Goal: Use online tool/utility: Utilize a website feature to perform a specific function

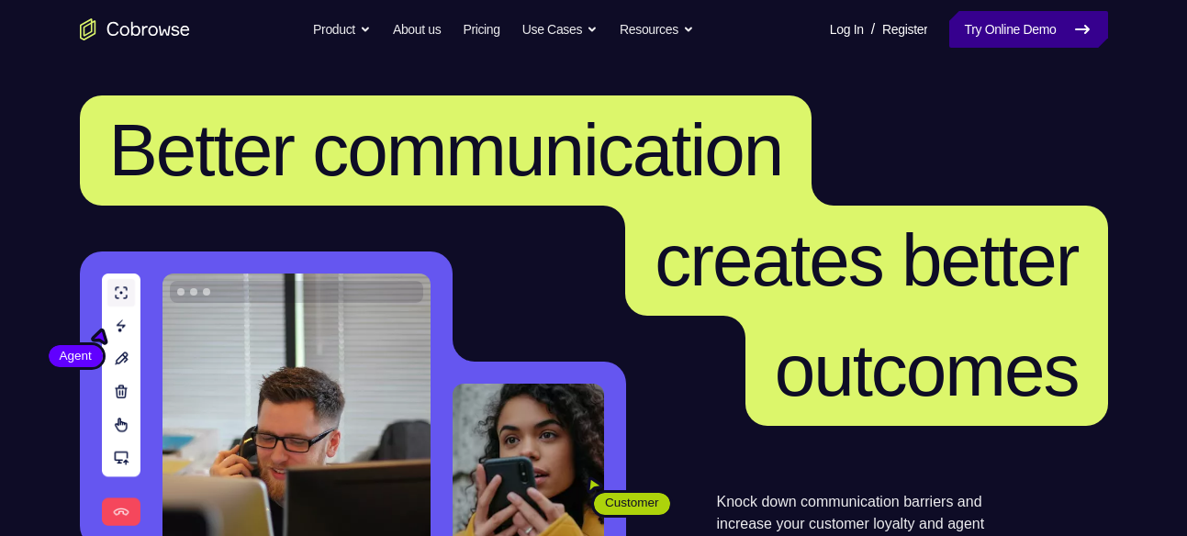
click at [987, 22] on link "Try Online Demo" at bounding box center [1028, 29] width 158 height 37
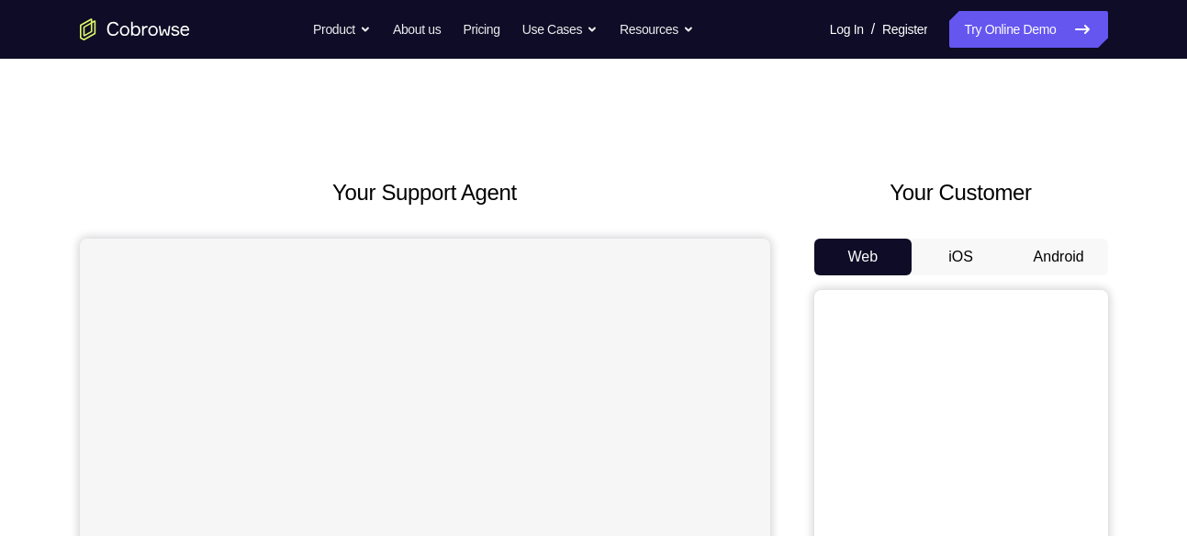
click at [1071, 263] on button "Android" at bounding box center [1059, 257] width 98 height 37
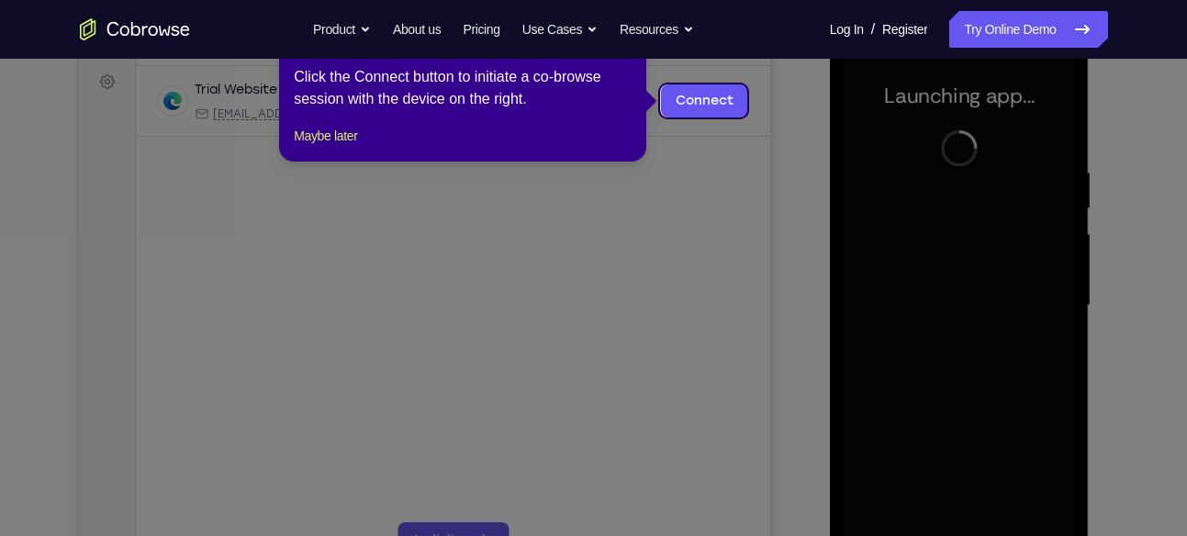
click at [969, 233] on icon at bounding box center [600, 268] width 1201 height 536
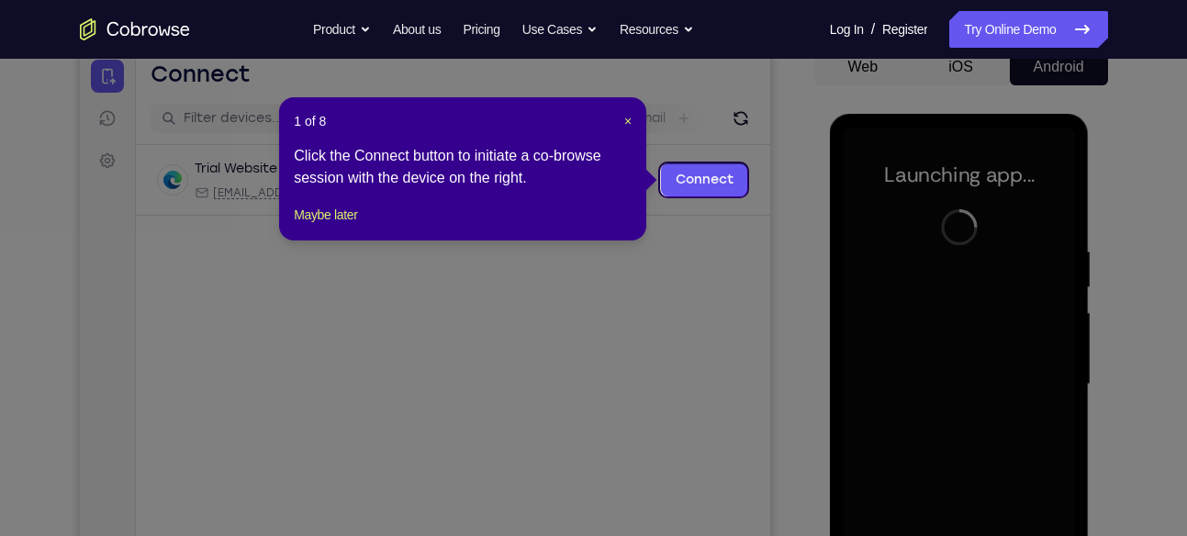
scroll to position [189, 0]
click at [626, 117] on span "×" at bounding box center [627, 122] width 7 height 15
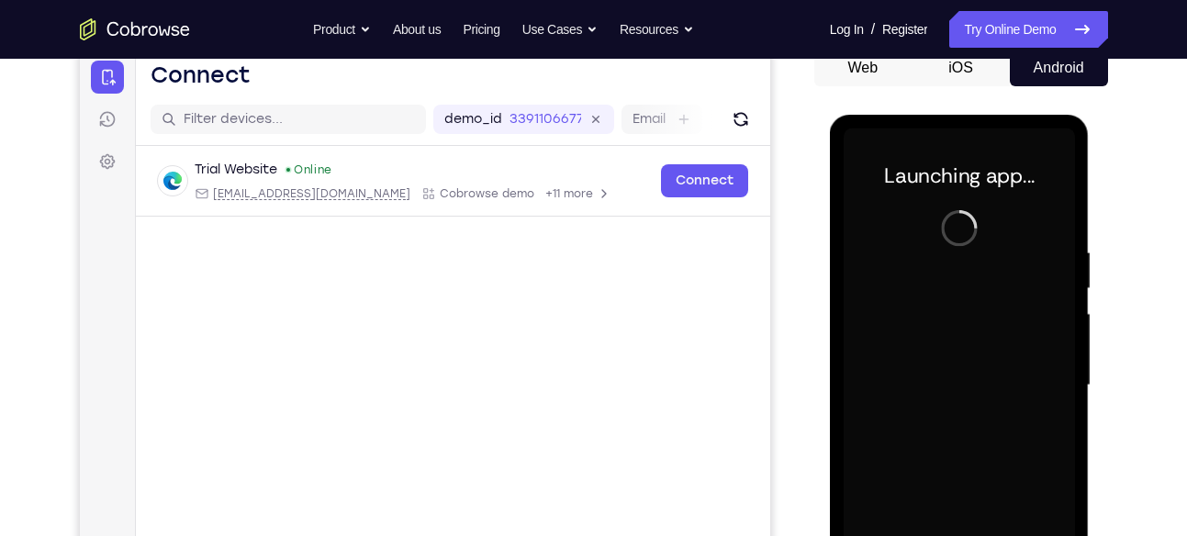
click at [934, 253] on div at bounding box center [959, 386] width 231 height 514
click at [1011, 349] on div at bounding box center [959, 386] width 231 height 514
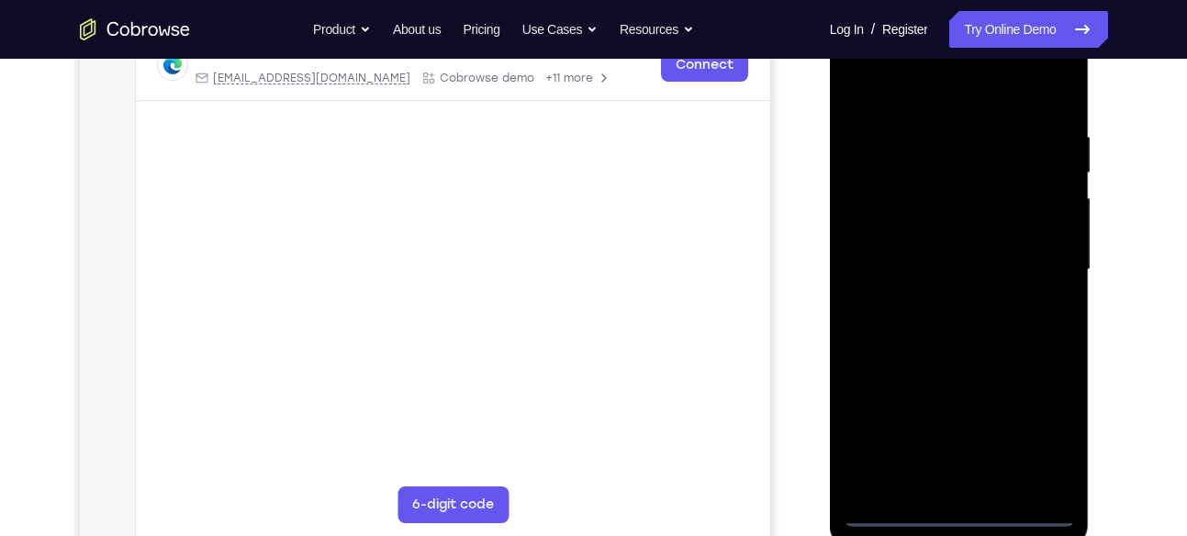
scroll to position [301, 0]
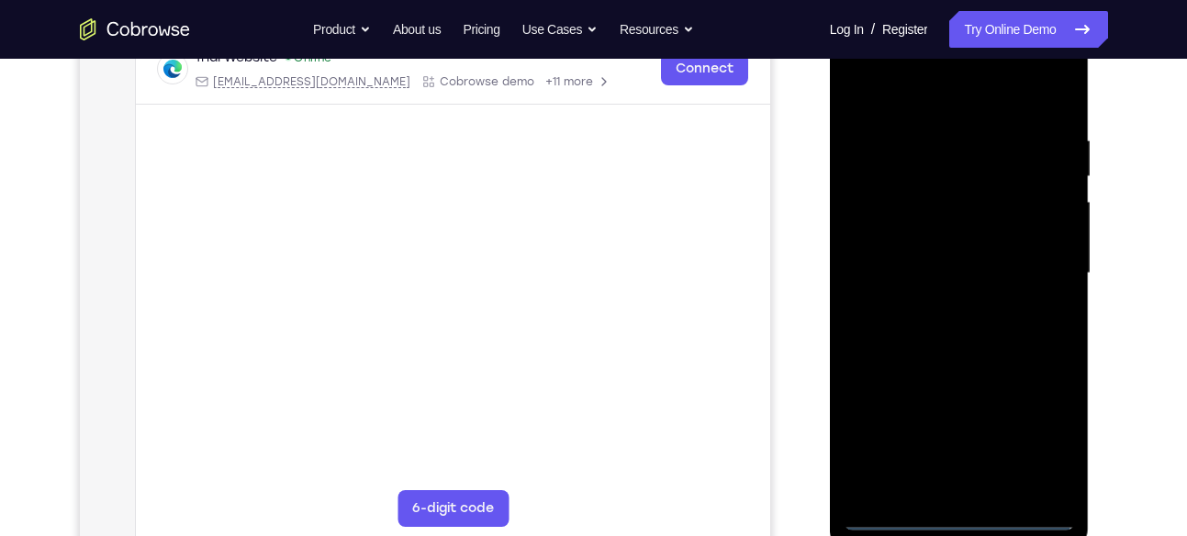
click at [973, 519] on div at bounding box center [959, 274] width 231 height 514
click at [1041, 432] on div at bounding box center [959, 274] width 231 height 514
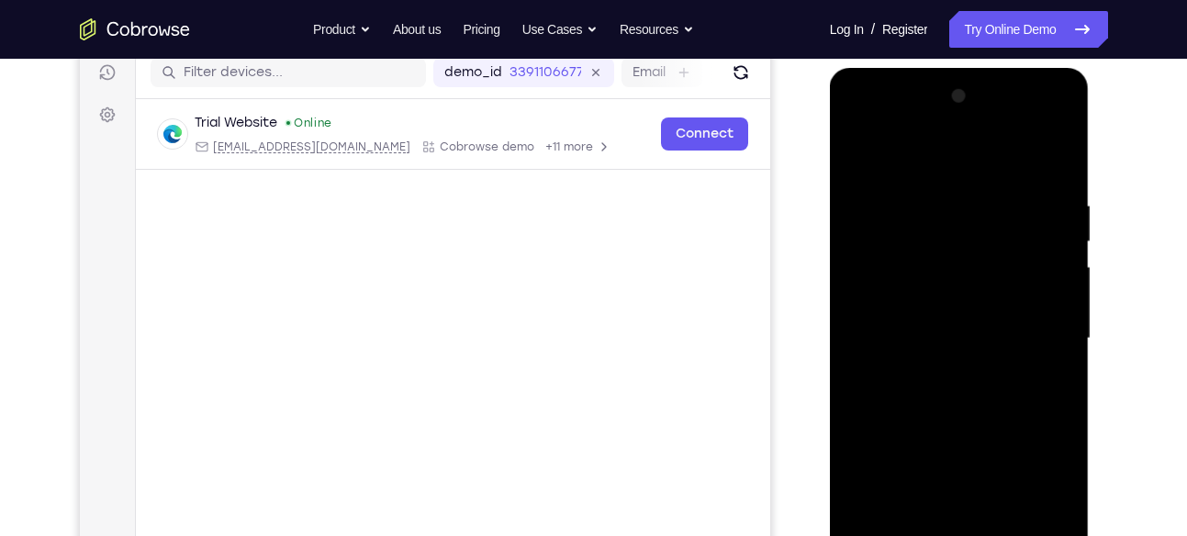
scroll to position [238, 0]
click at [1045, 130] on div at bounding box center [959, 337] width 231 height 514
click at [887, 124] on div at bounding box center [959, 337] width 231 height 514
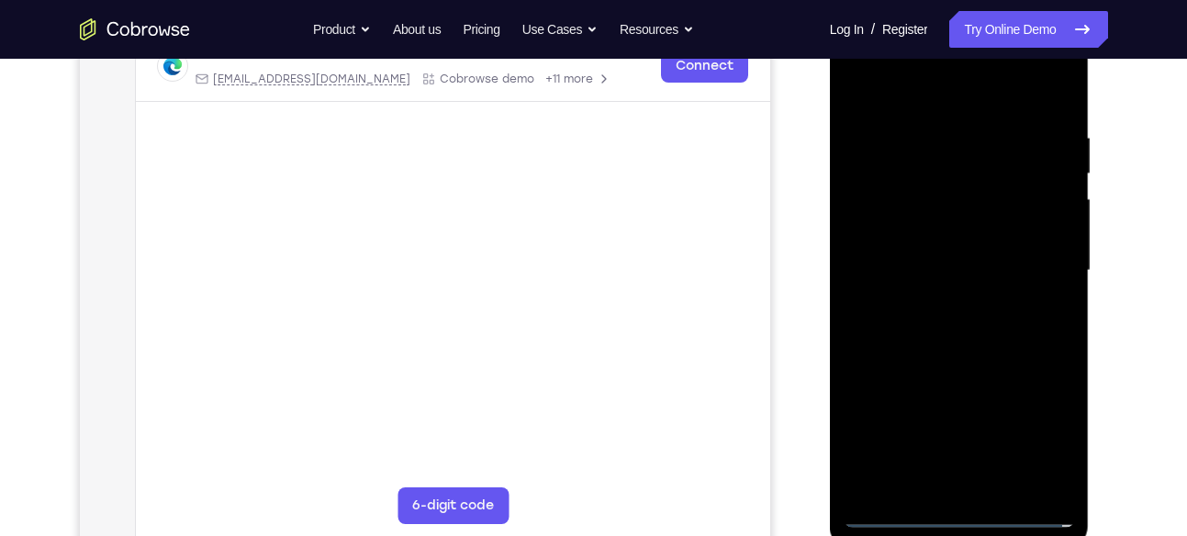
scroll to position [306, 0]
click at [887, 206] on div at bounding box center [959, 269] width 231 height 514
click at [928, 256] on div at bounding box center [959, 269] width 231 height 514
click at [922, 246] on div at bounding box center [959, 269] width 231 height 514
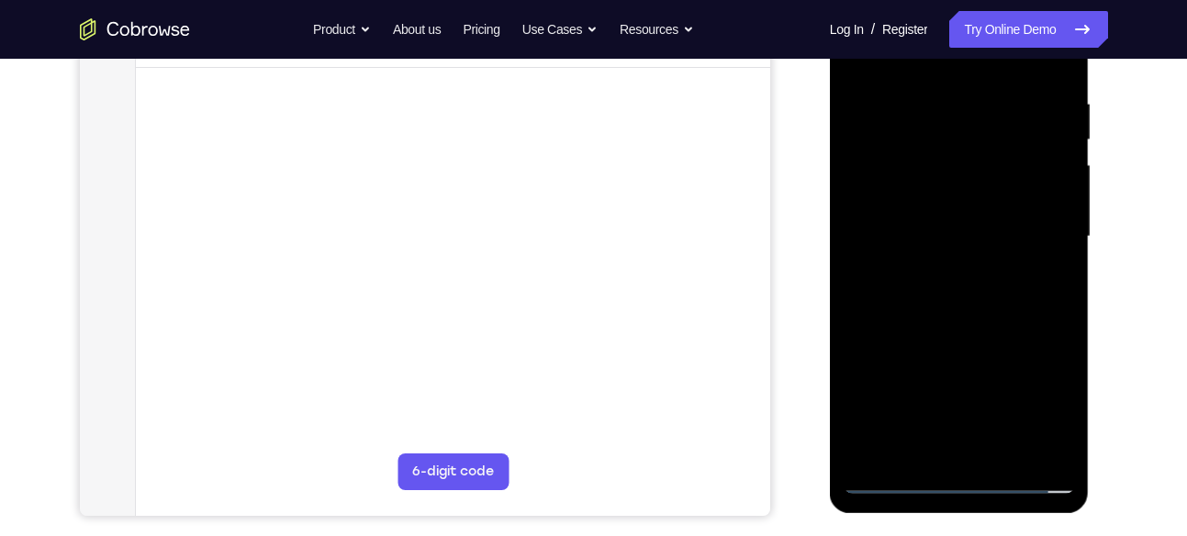
scroll to position [339, 0]
click at [914, 247] on div at bounding box center [959, 236] width 231 height 514
click at [948, 247] on div at bounding box center [959, 236] width 231 height 514
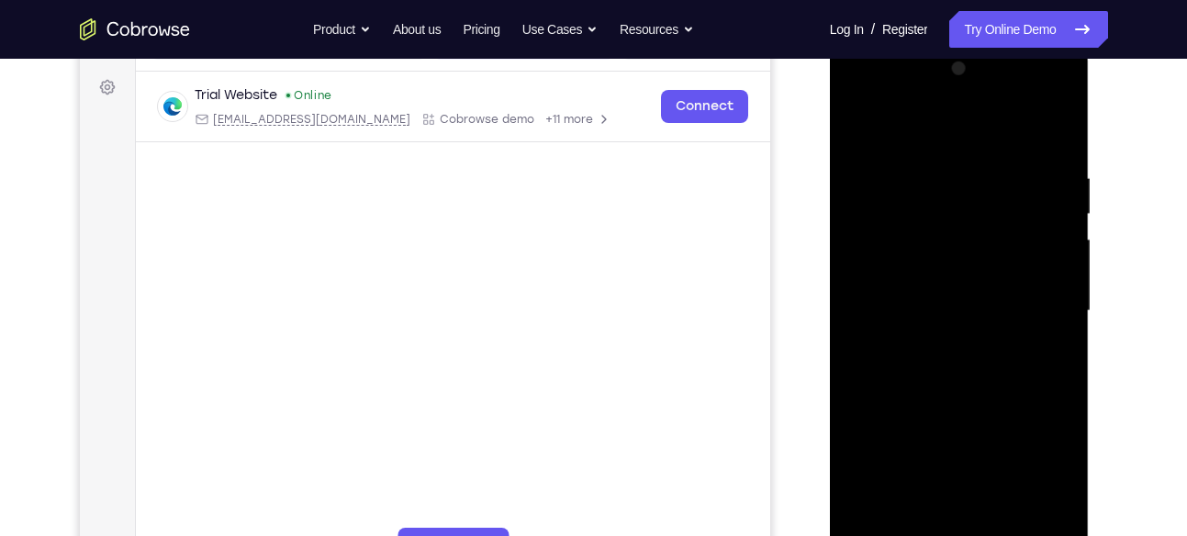
scroll to position [263, 0]
click at [1045, 129] on div at bounding box center [959, 312] width 231 height 514
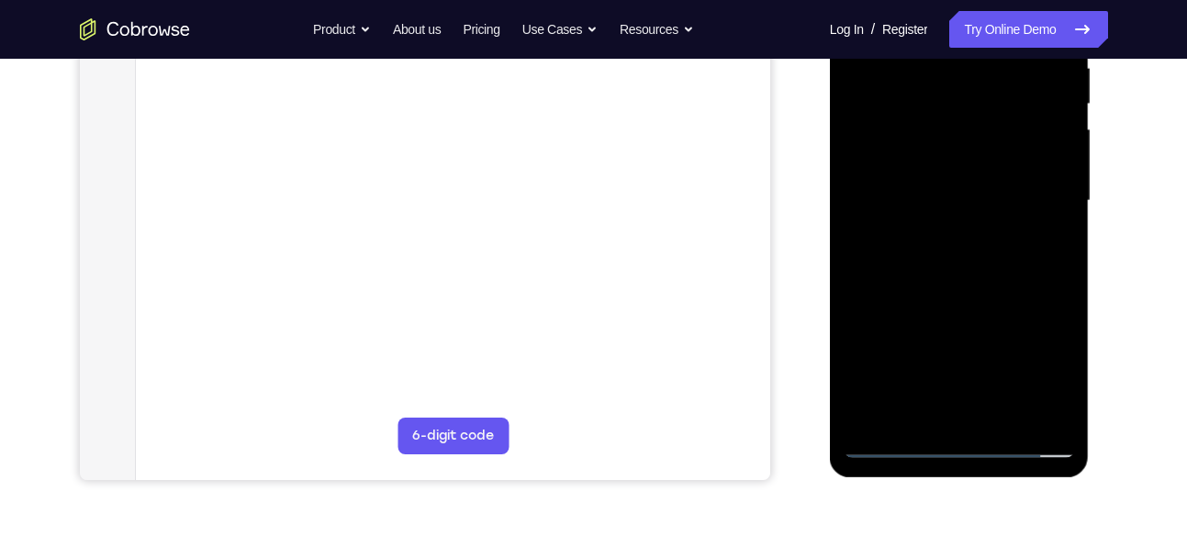
click at [981, 403] on div at bounding box center [959, 201] width 231 height 514
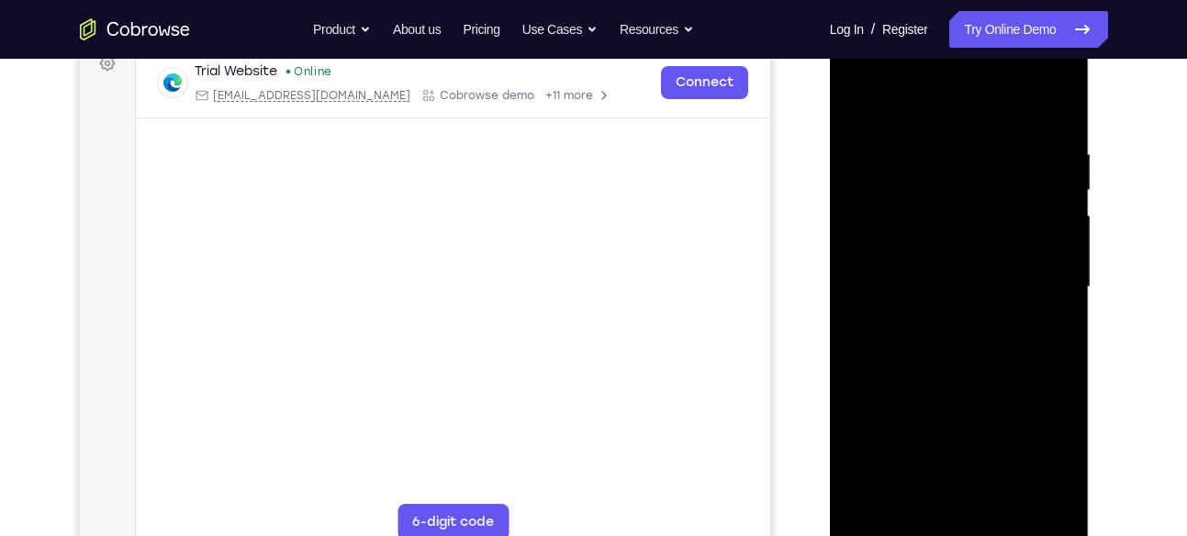
scroll to position [283, 0]
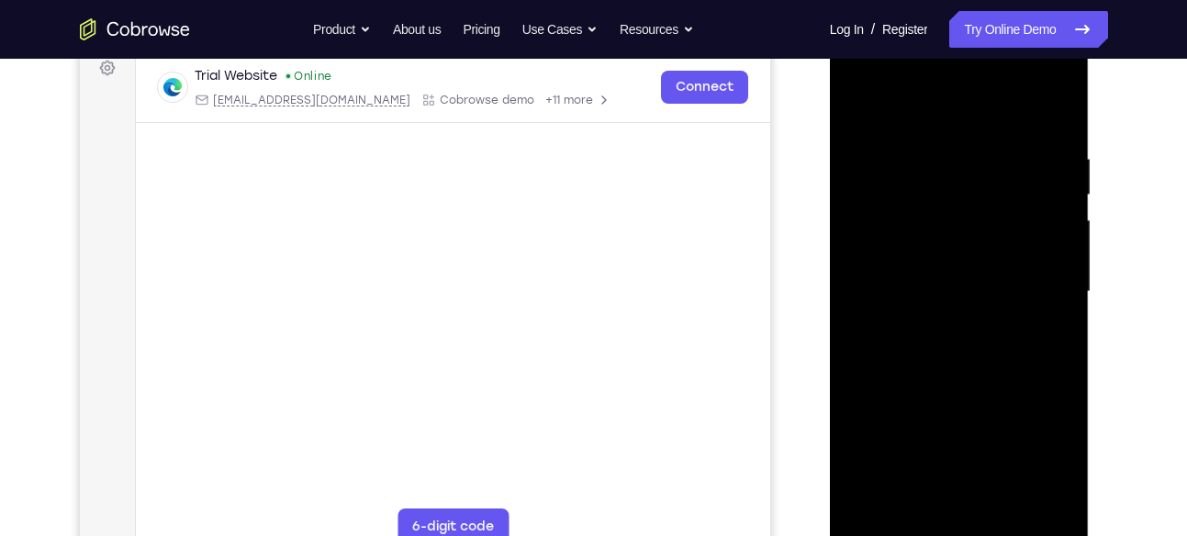
click at [1039, 72] on div at bounding box center [959, 292] width 231 height 514
click at [884, 76] on div at bounding box center [959, 292] width 231 height 514
click at [1024, 280] on div at bounding box center [959, 292] width 231 height 514
click at [936, 322] on div at bounding box center [959, 292] width 231 height 514
click at [946, 197] on div at bounding box center [959, 292] width 231 height 514
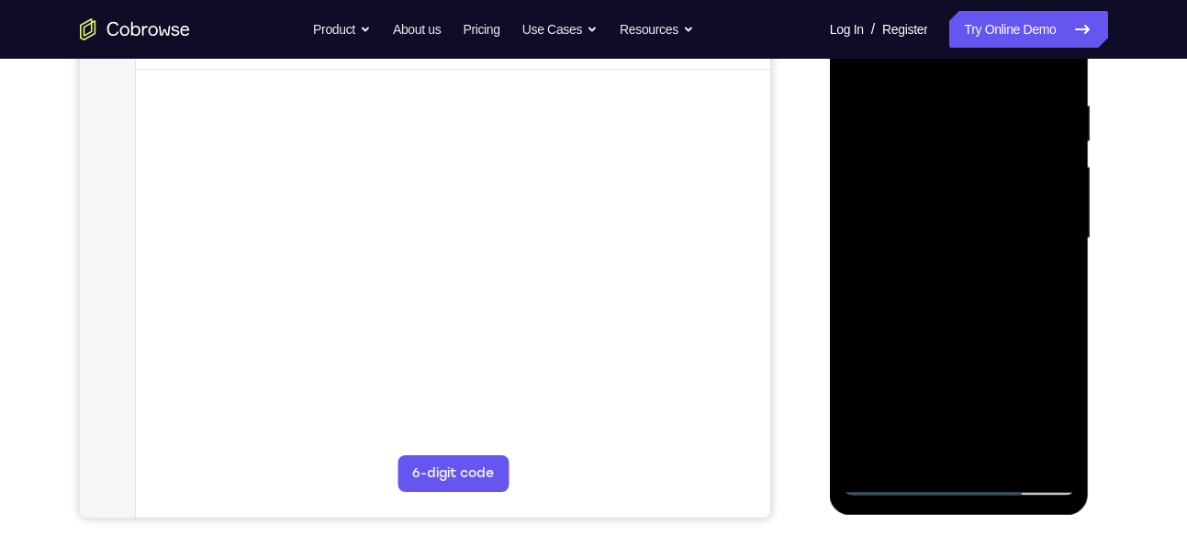
scroll to position [265, 0]
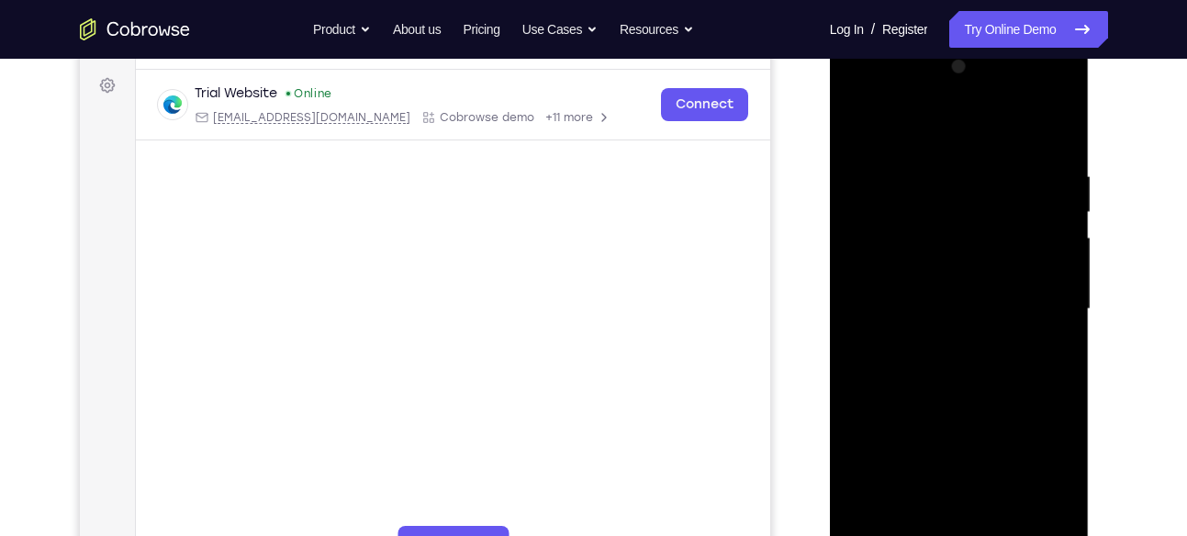
drag, startPoint x: 1021, startPoint y: 273, endPoint x: 1001, endPoint y: 190, distance: 85.0
click at [1001, 190] on div at bounding box center [959, 309] width 231 height 514
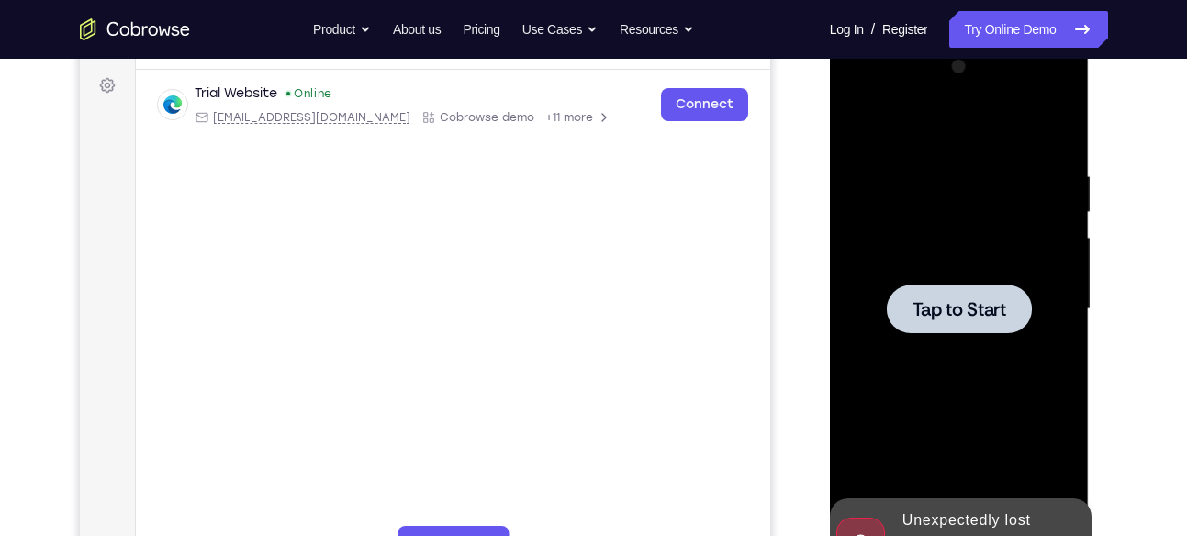
click at [995, 215] on div at bounding box center [959, 309] width 231 height 514
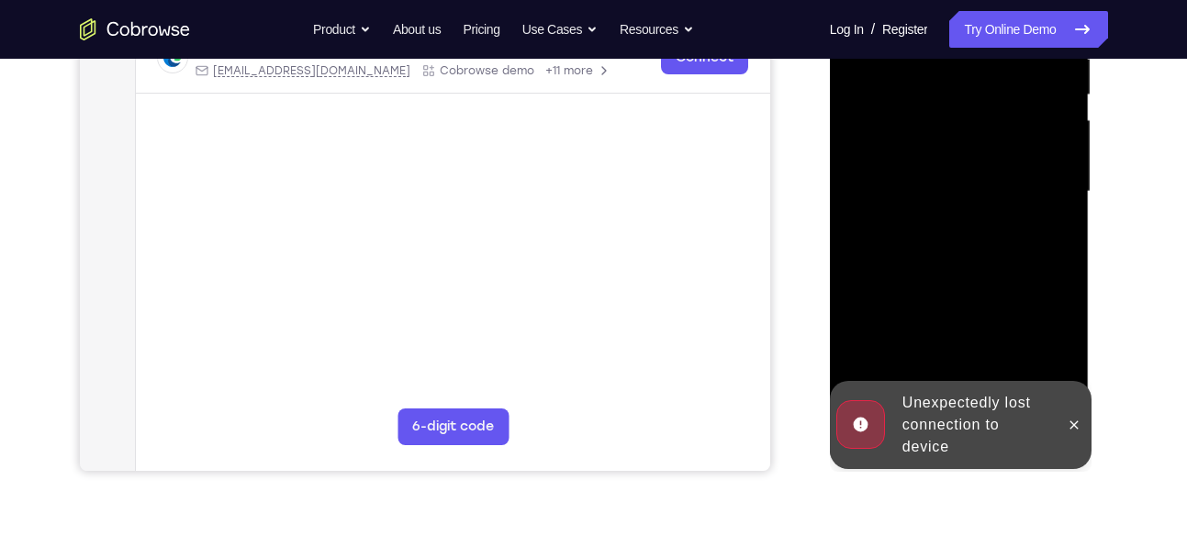
scroll to position [384, 0]
click at [1073, 419] on icon at bounding box center [1074, 424] width 15 height 15
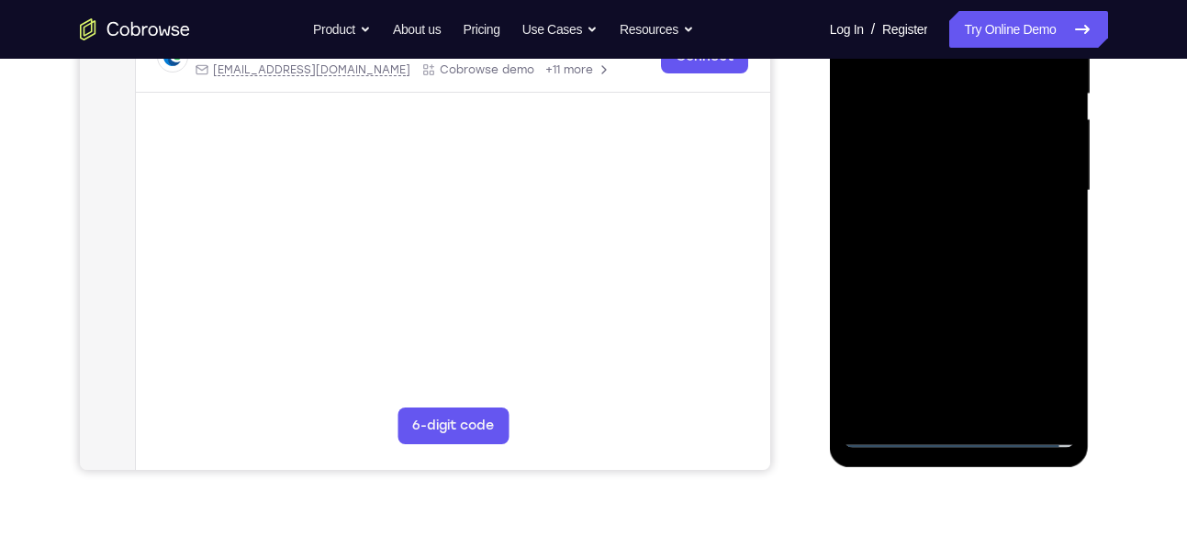
click at [970, 436] on div at bounding box center [959, 191] width 231 height 514
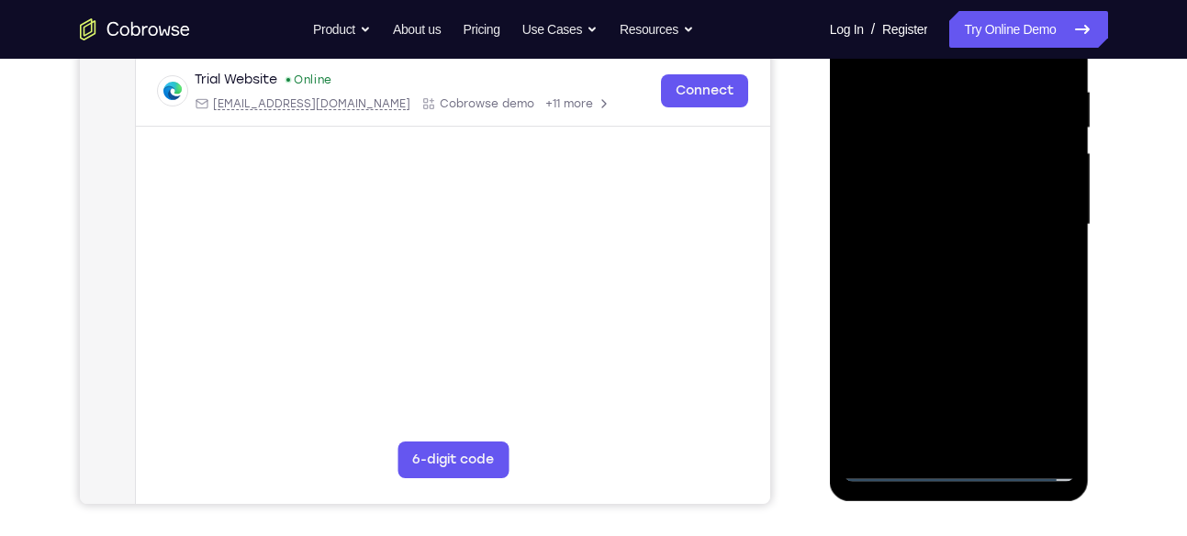
click at [1038, 398] on div at bounding box center [959, 225] width 231 height 514
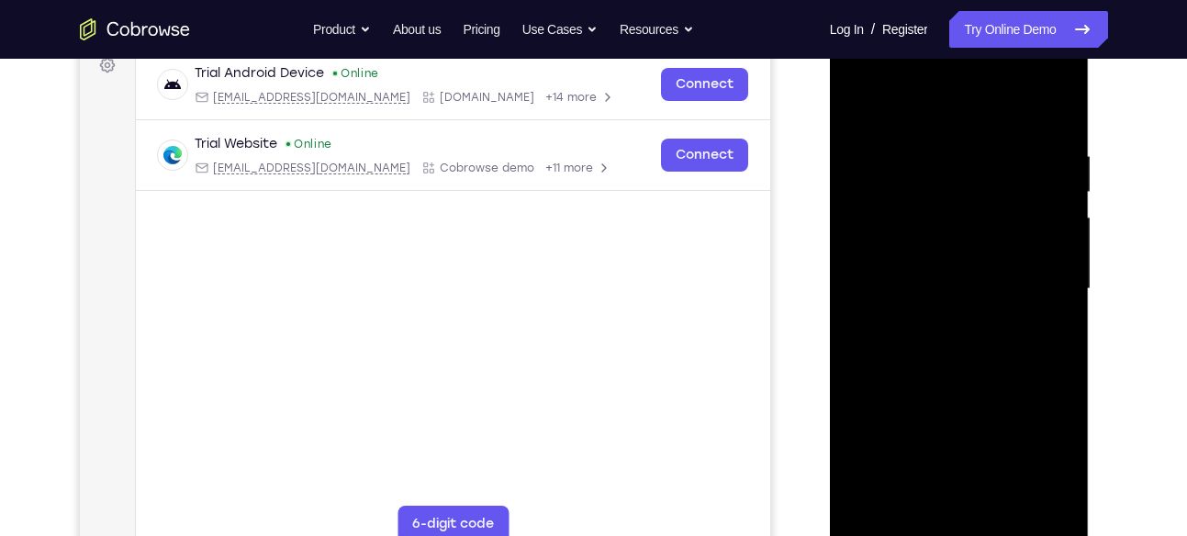
scroll to position [285, 0]
click at [923, 93] on div at bounding box center [959, 290] width 231 height 514
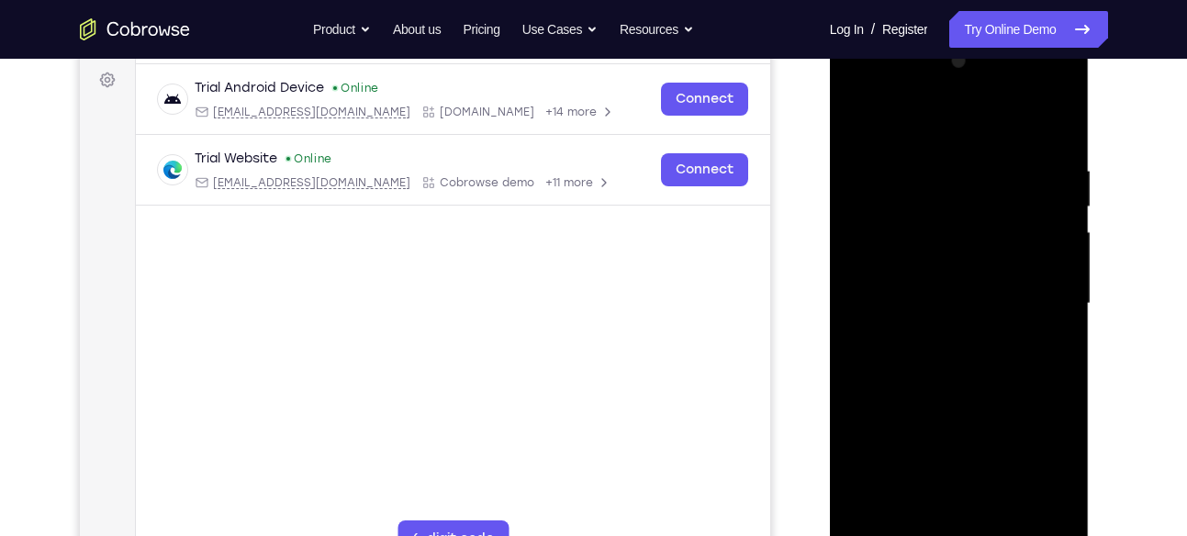
scroll to position [263, 0]
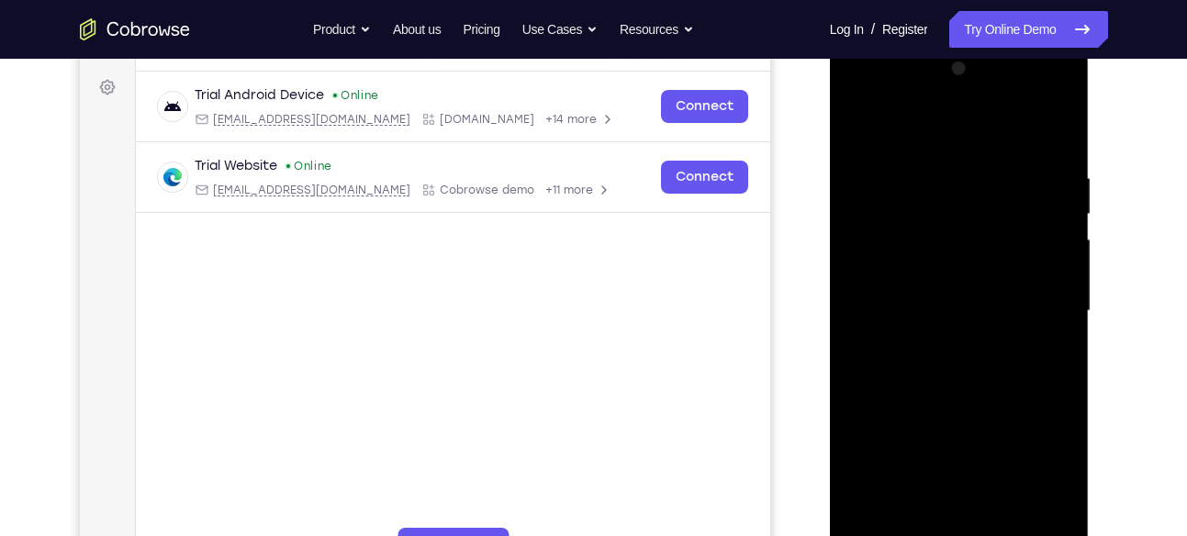
click at [880, 263] on div at bounding box center [959, 311] width 231 height 514
click at [959, 303] on div at bounding box center [959, 311] width 231 height 514
click at [952, 303] on div at bounding box center [959, 311] width 231 height 514
click at [911, 343] on div at bounding box center [959, 311] width 231 height 514
click at [1036, 101] on div at bounding box center [959, 311] width 231 height 514
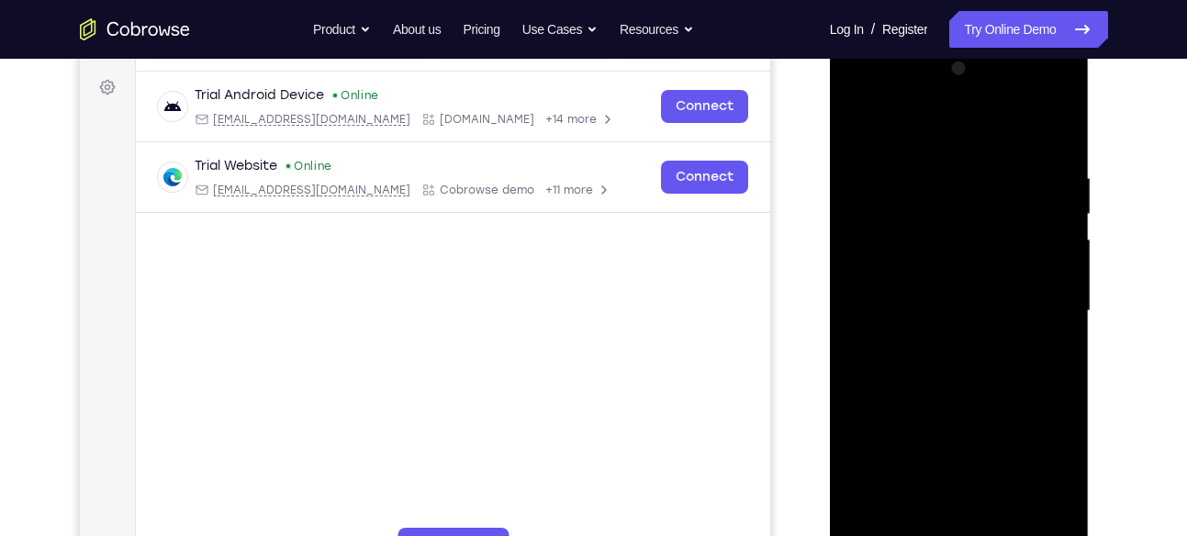
click at [900, 108] on div at bounding box center [959, 311] width 231 height 514
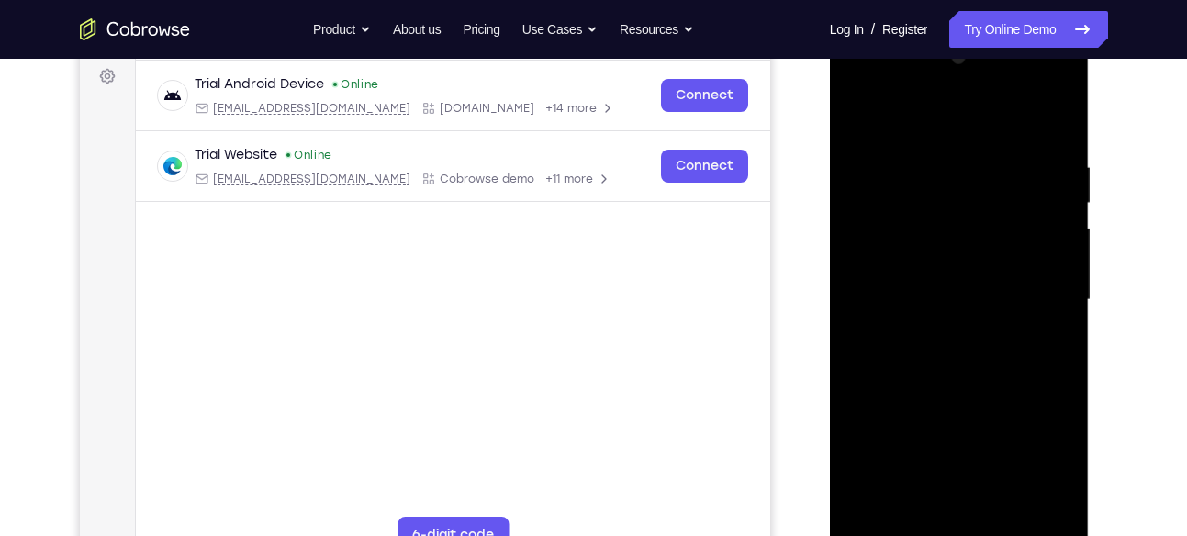
scroll to position [277, 0]
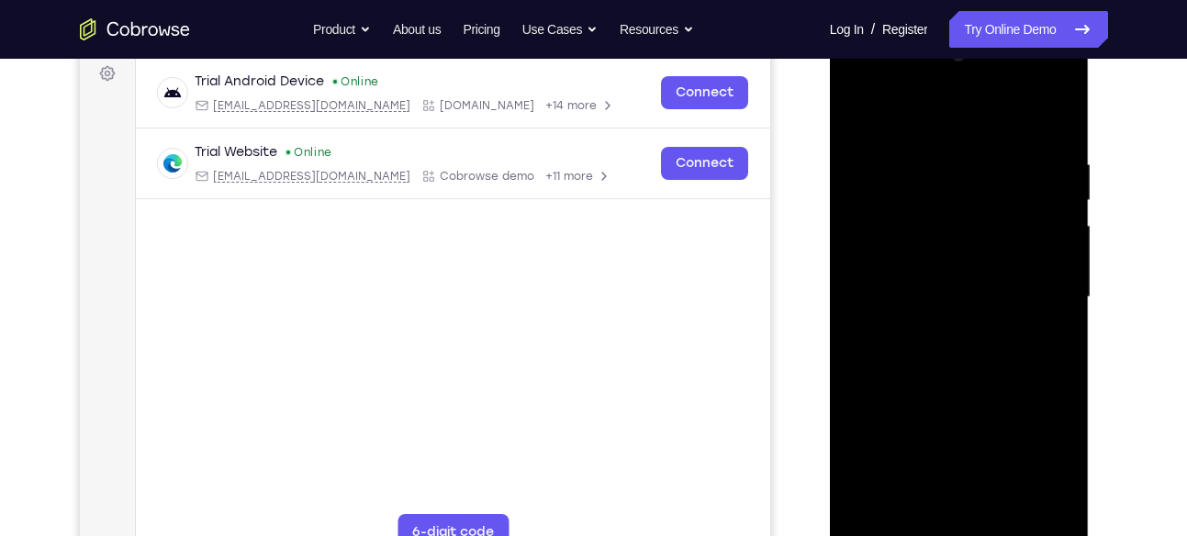
click at [1029, 288] on div at bounding box center [959, 297] width 231 height 514
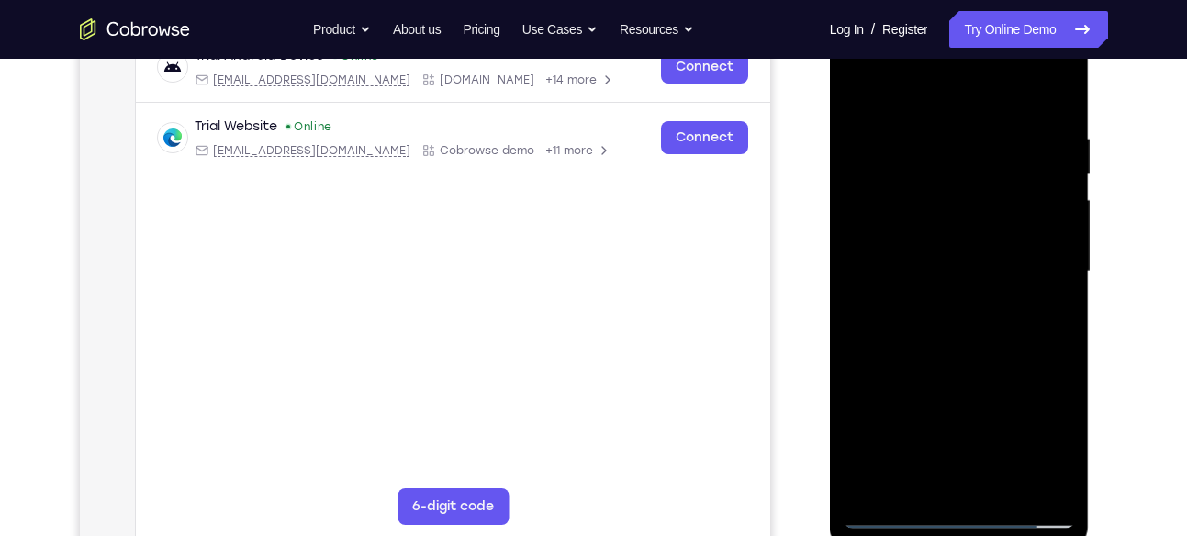
scroll to position [304, 0]
click at [945, 301] on div at bounding box center [959, 271] width 231 height 514
click at [958, 352] on div at bounding box center [959, 271] width 231 height 514
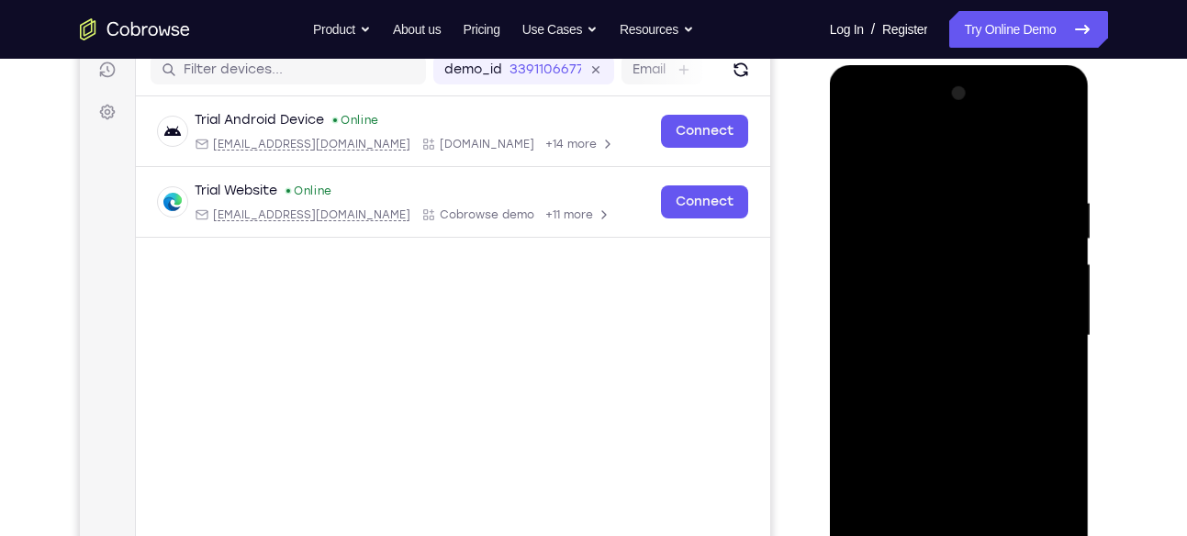
scroll to position [235, 0]
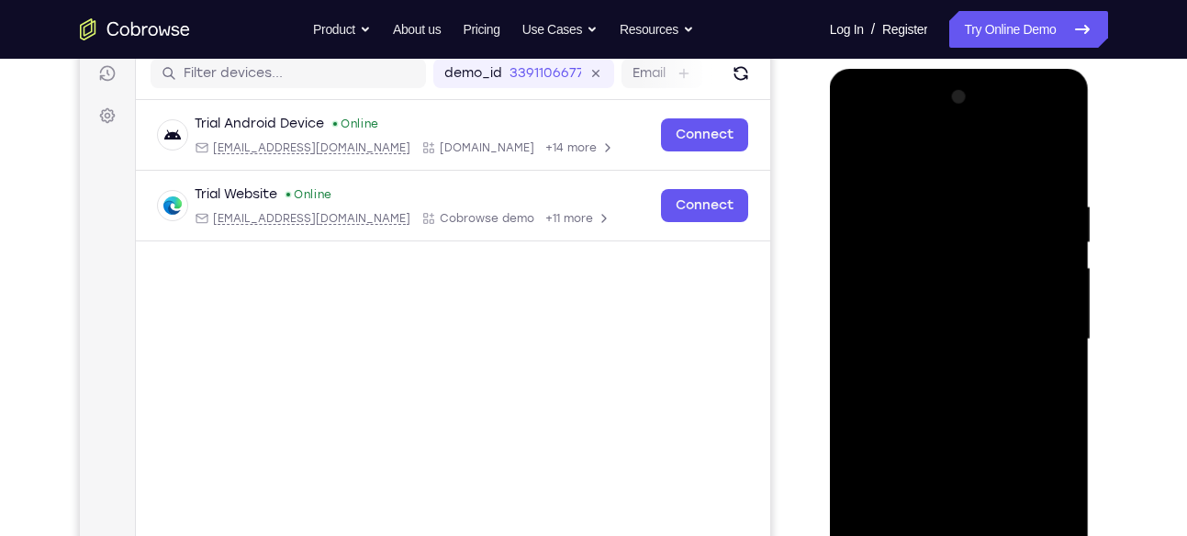
click at [956, 326] on div at bounding box center [959, 340] width 231 height 514
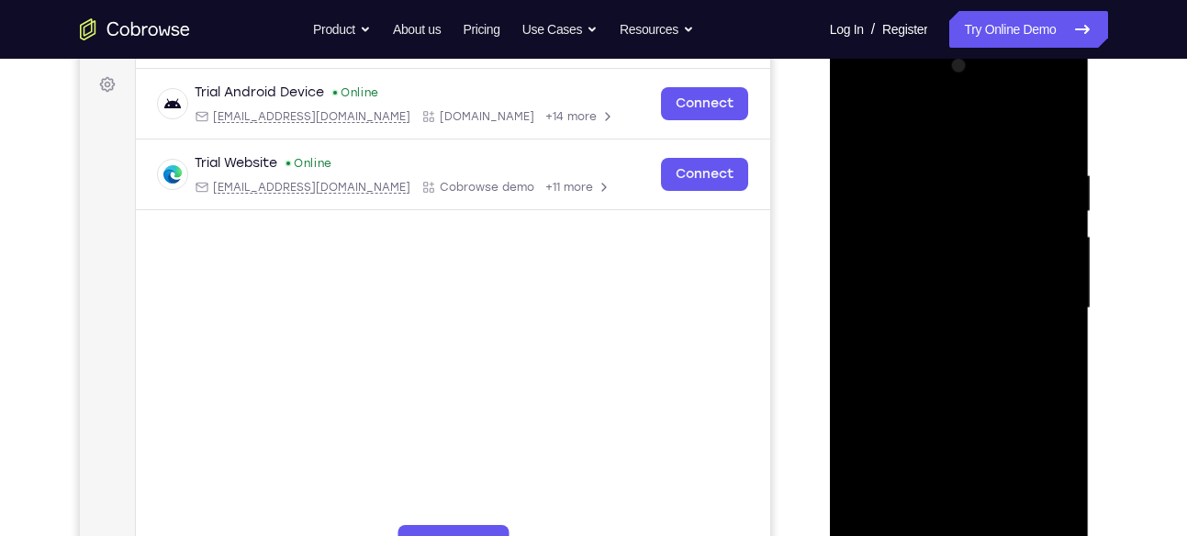
scroll to position [267, 0]
click at [956, 251] on div at bounding box center [959, 307] width 231 height 514
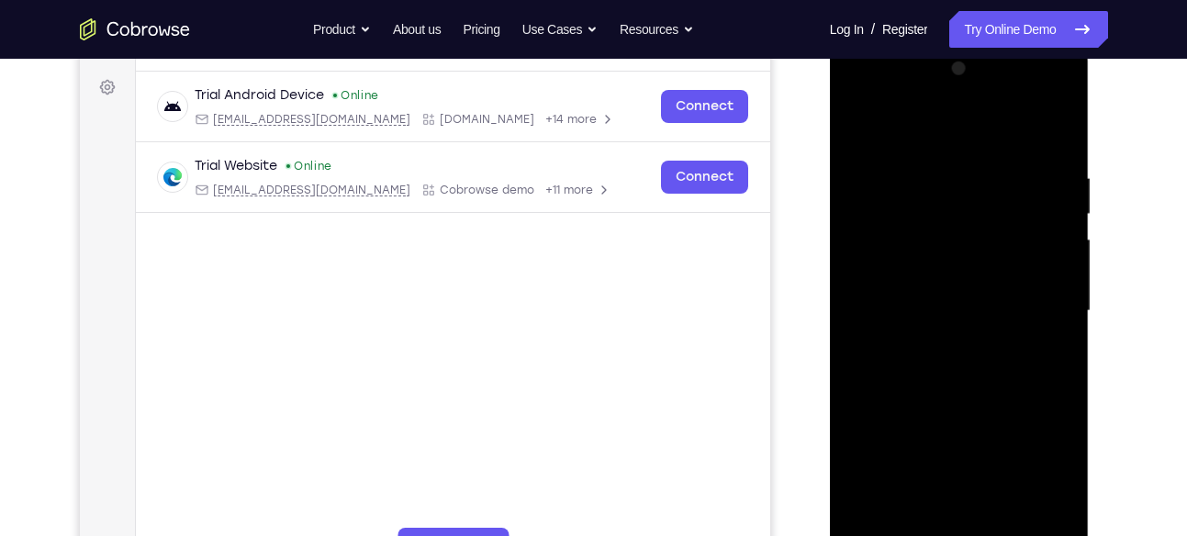
click at [959, 248] on div at bounding box center [959, 311] width 231 height 514
click at [926, 233] on div at bounding box center [959, 311] width 231 height 514
click at [923, 231] on div at bounding box center [959, 311] width 231 height 514
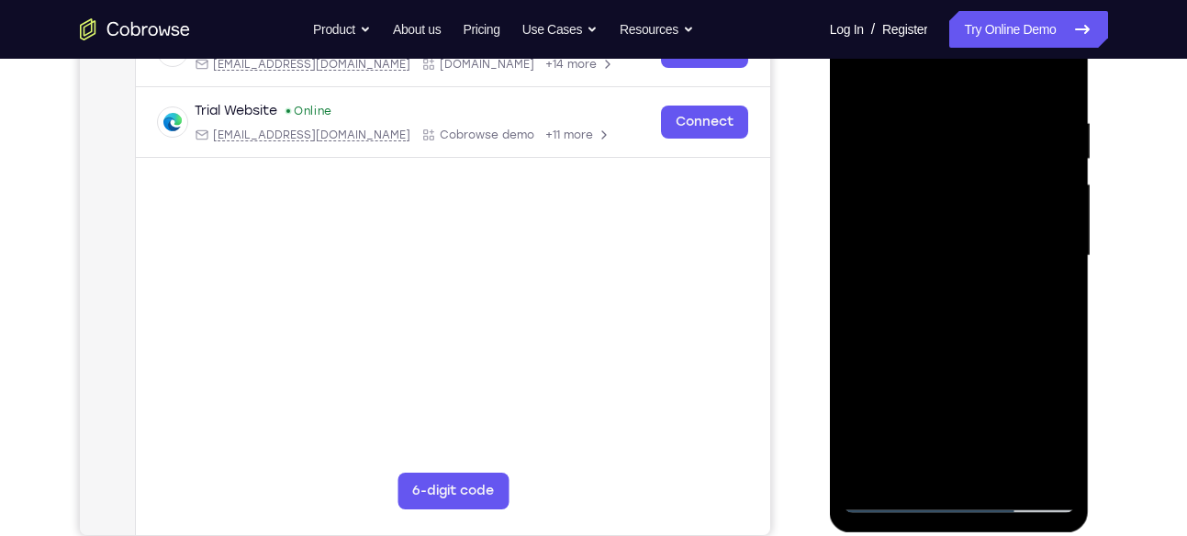
scroll to position [318, 0]
click at [967, 307] on div at bounding box center [959, 257] width 231 height 514
click at [967, 308] on div at bounding box center [959, 257] width 231 height 514
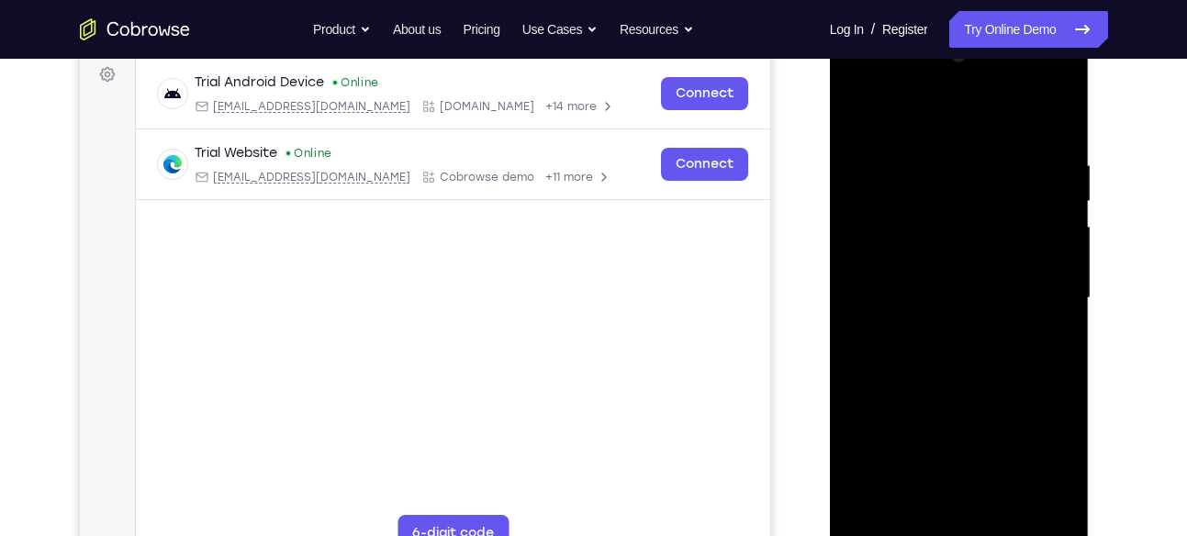
scroll to position [271, 0]
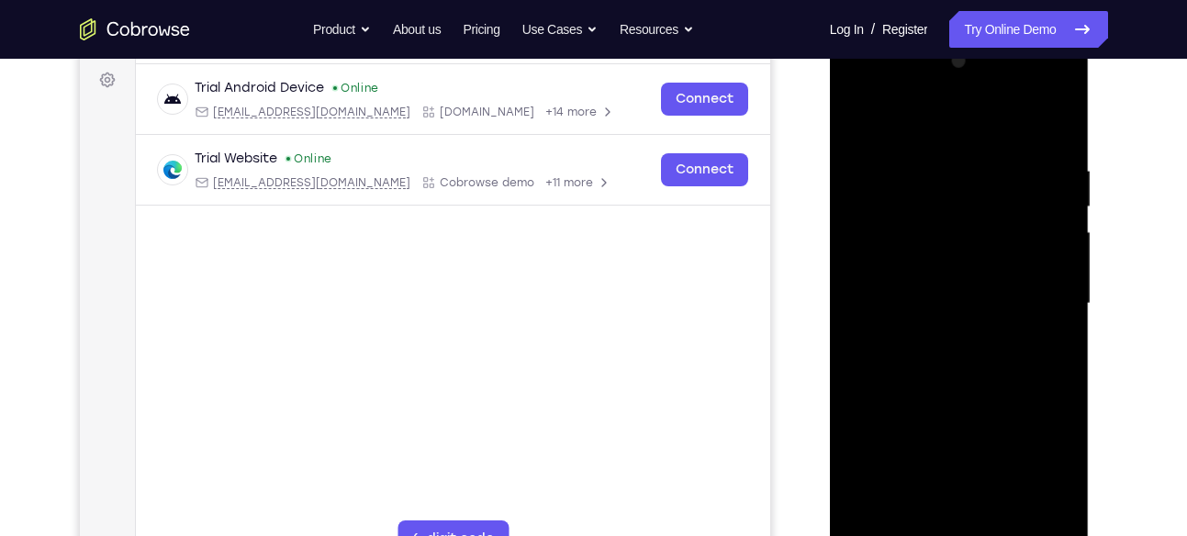
click at [946, 218] on div at bounding box center [959, 304] width 231 height 514
click at [1033, 86] on div at bounding box center [959, 304] width 231 height 514
click at [923, 125] on div at bounding box center [959, 304] width 231 height 514
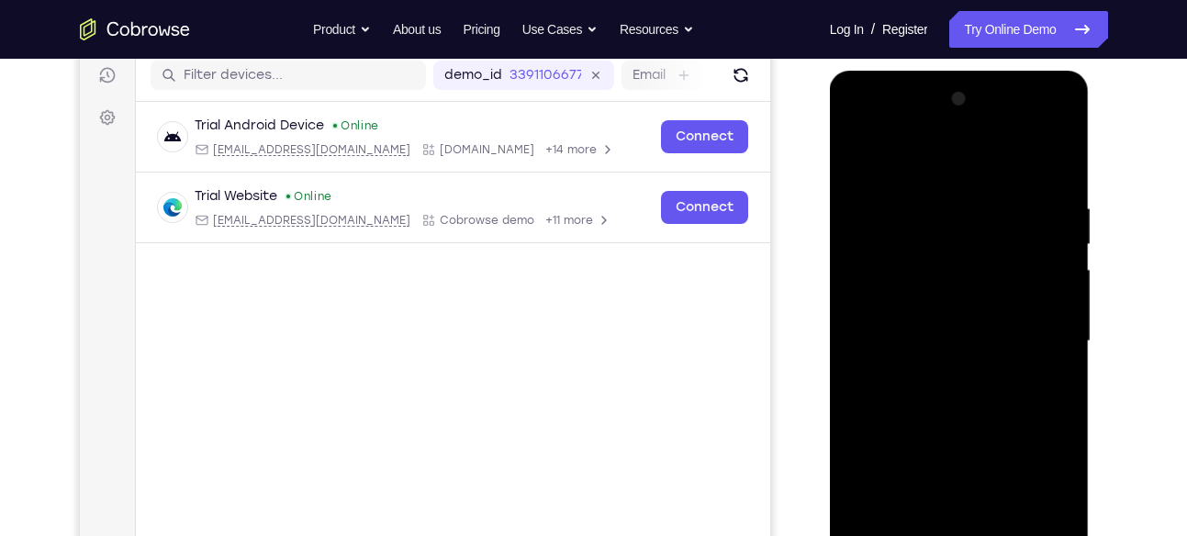
scroll to position [231, 0]
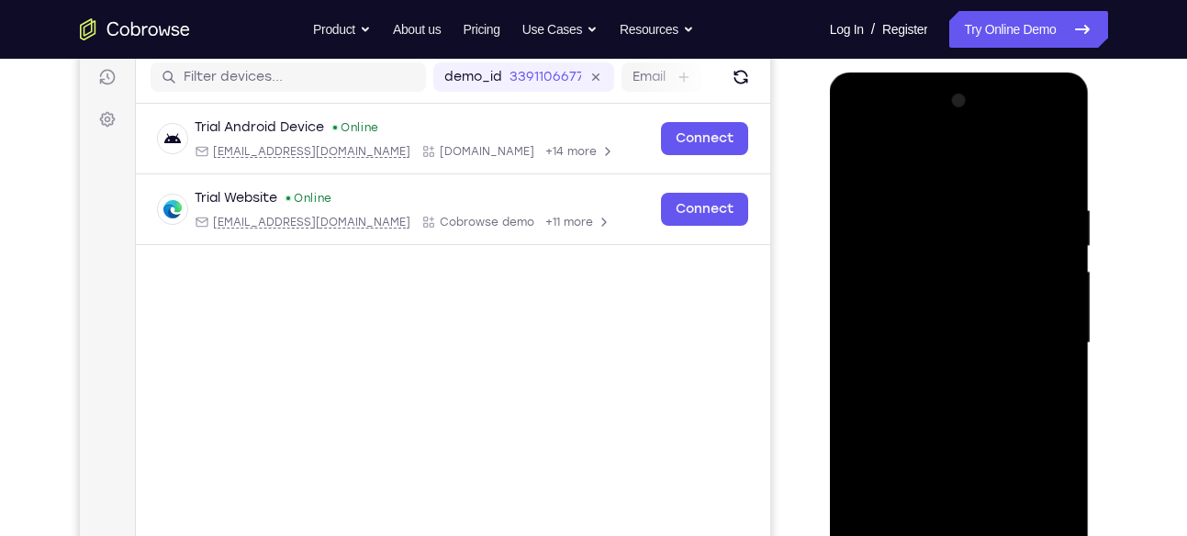
click at [955, 172] on div at bounding box center [959, 343] width 231 height 514
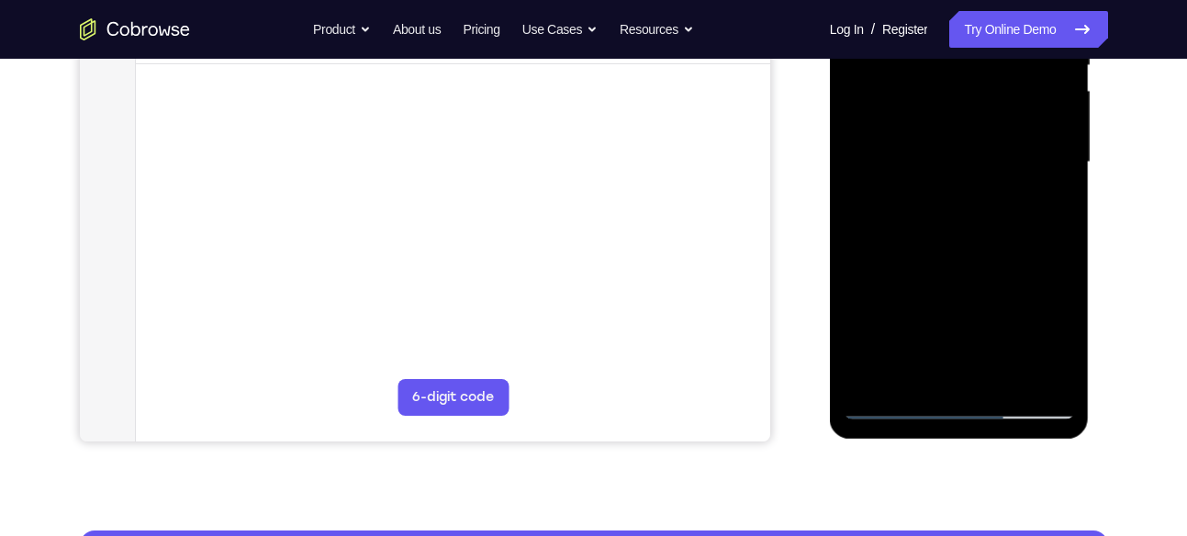
scroll to position [439, 0]
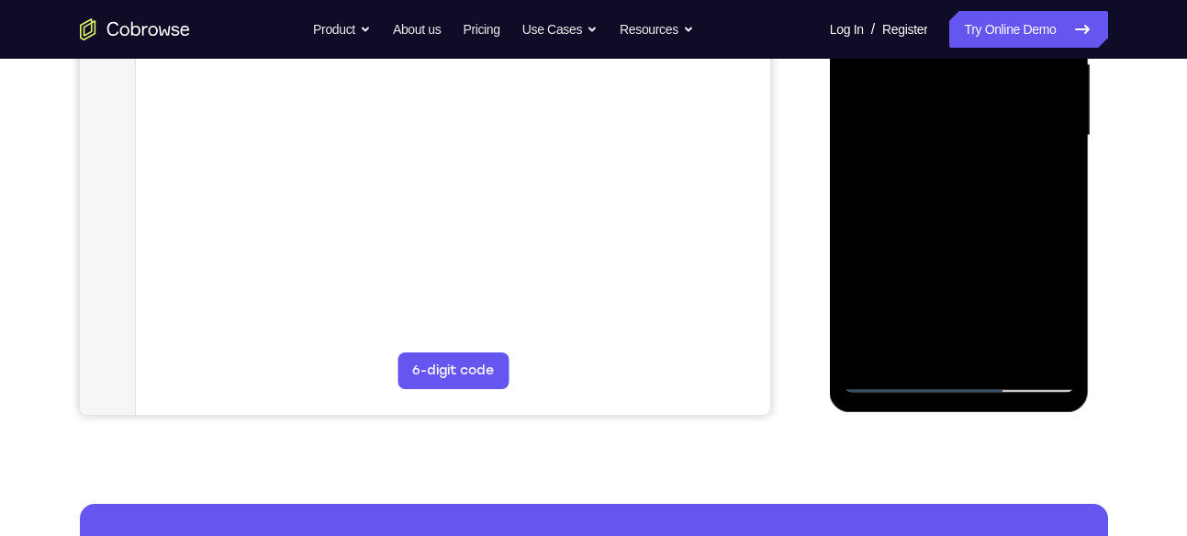
click at [949, 349] on div at bounding box center [959, 136] width 231 height 514
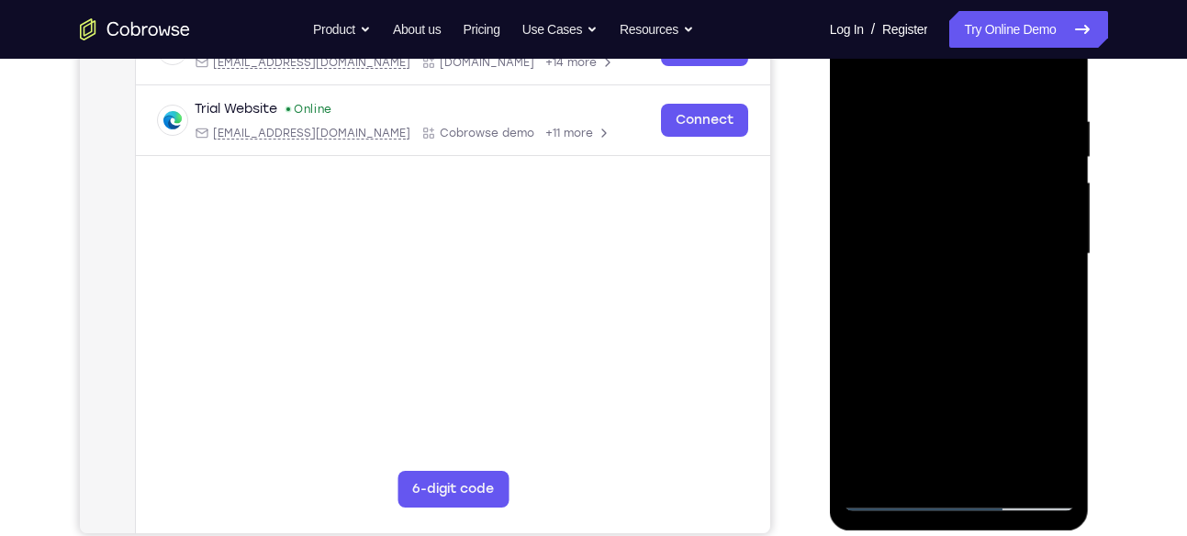
scroll to position [319, 0]
click at [901, 93] on div at bounding box center [959, 255] width 231 height 514
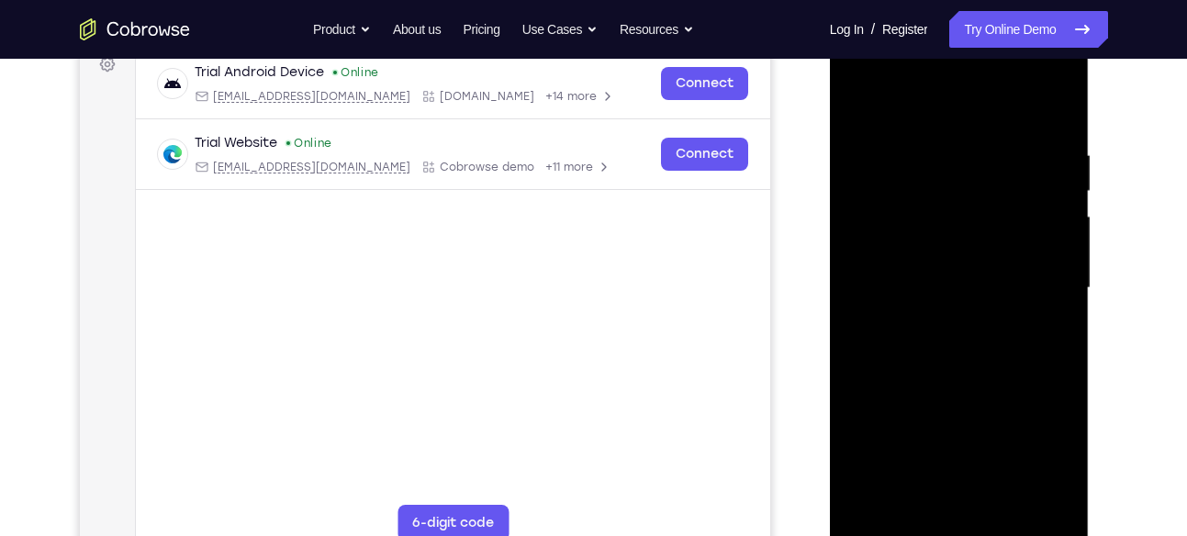
scroll to position [279, 0]
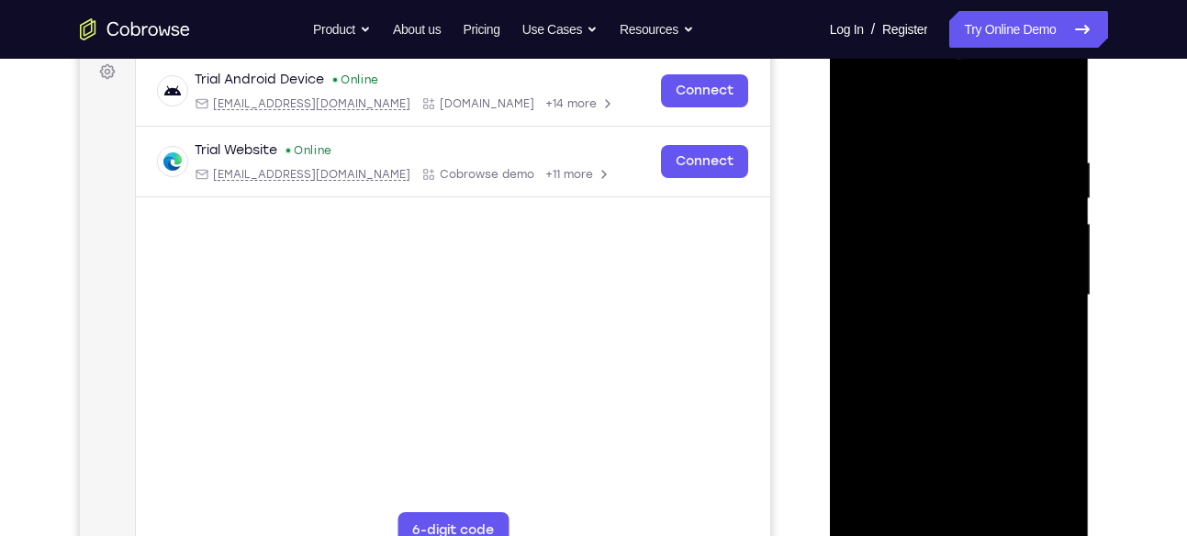
click at [1049, 106] on div at bounding box center [959, 296] width 231 height 514
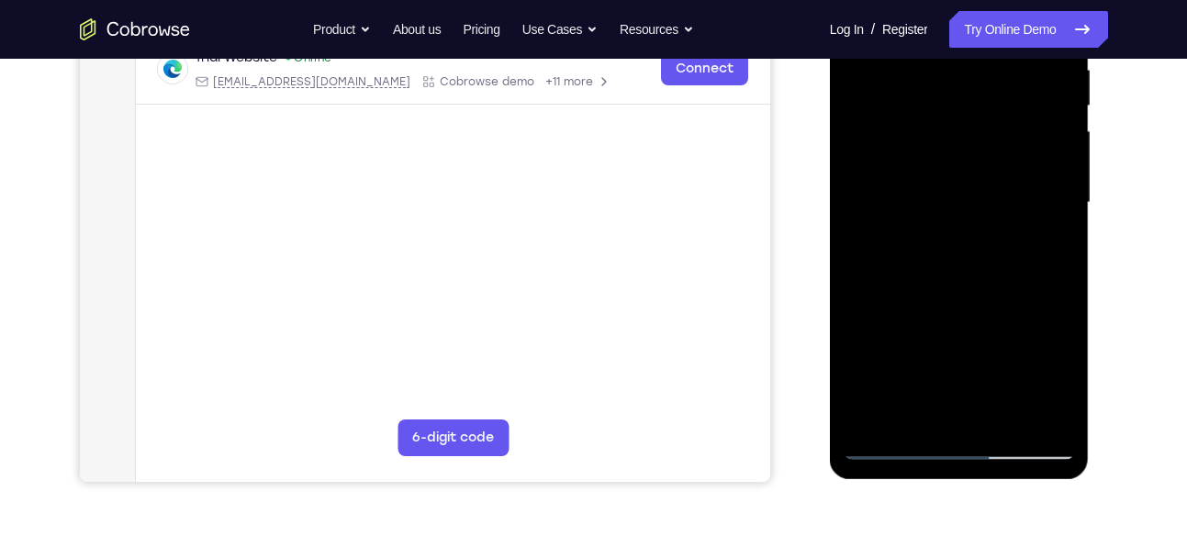
scroll to position [381, 0]
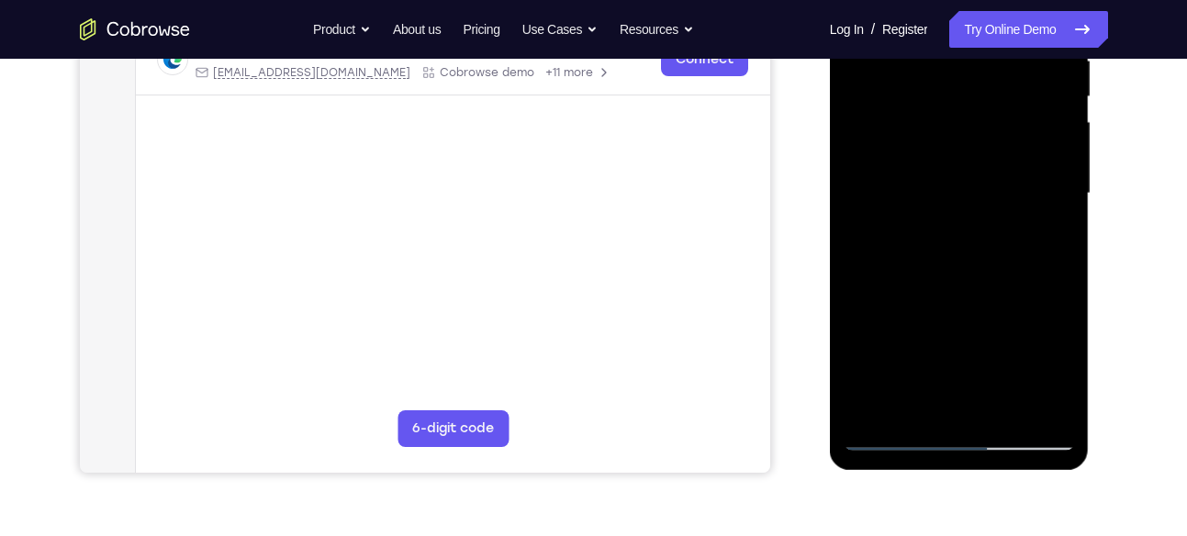
drag, startPoint x: 966, startPoint y: 322, endPoint x: 1009, endPoint y: 177, distance: 151.3
click at [1009, 177] on div at bounding box center [959, 194] width 231 height 514
click at [957, 205] on div at bounding box center [959, 194] width 231 height 514
drag, startPoint x: 943, startPoint y: 302, endPoint x: 961, endPoint y: 136, distance: 167.2
click at [961, 136] on div at bounding box center [959, 194] width 231 height 514
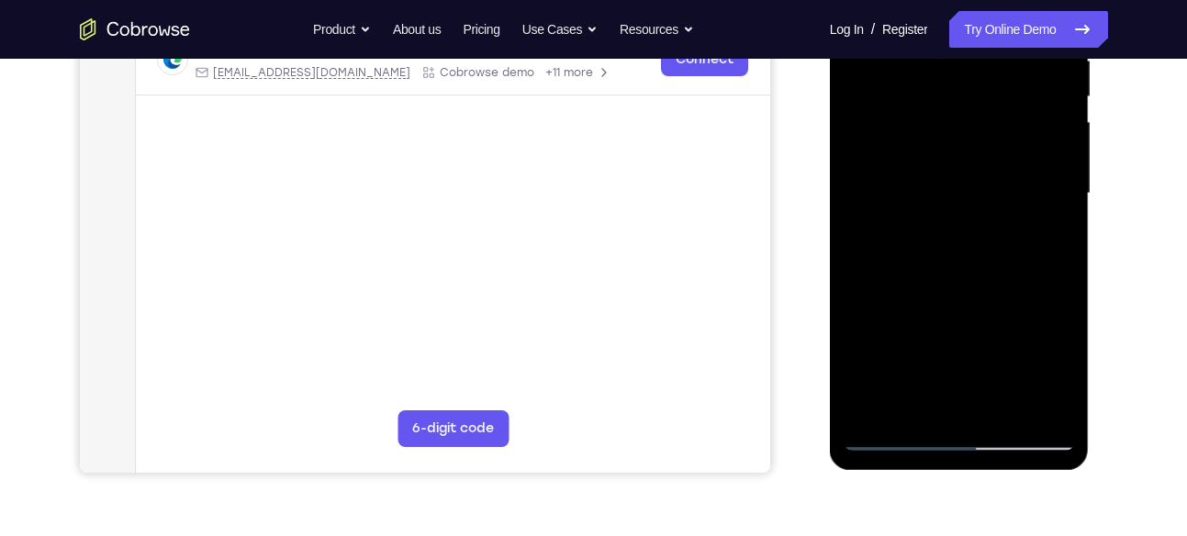
drag, startPoint x: 953, startPoint y: 289, endPoint x: 977, endPoint y: 95, distance: 196.1
click at [977, 95] on div at bounding box center [959, 194] width 231 height 514
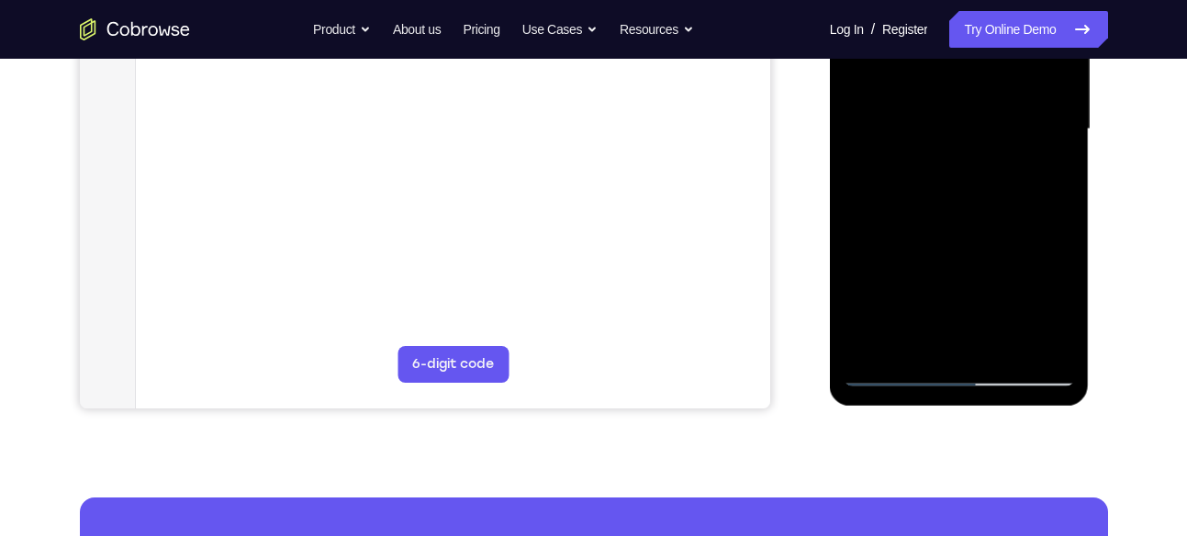
scroll to position [446, 0]
drag, startPoint x: 968, startPoint y: 244, endPoint x: 1831, endPoint y: -87, distance: 924.3
click at [1001, 55] on div at bounding box center [959, 128] width 231 height 514
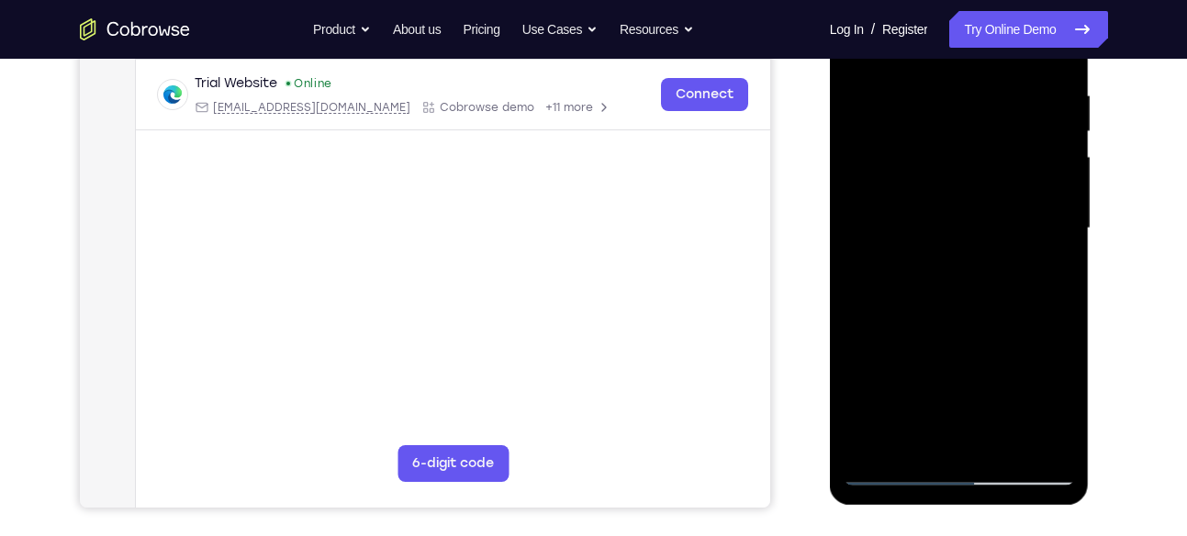
scroll to position [338, 0]
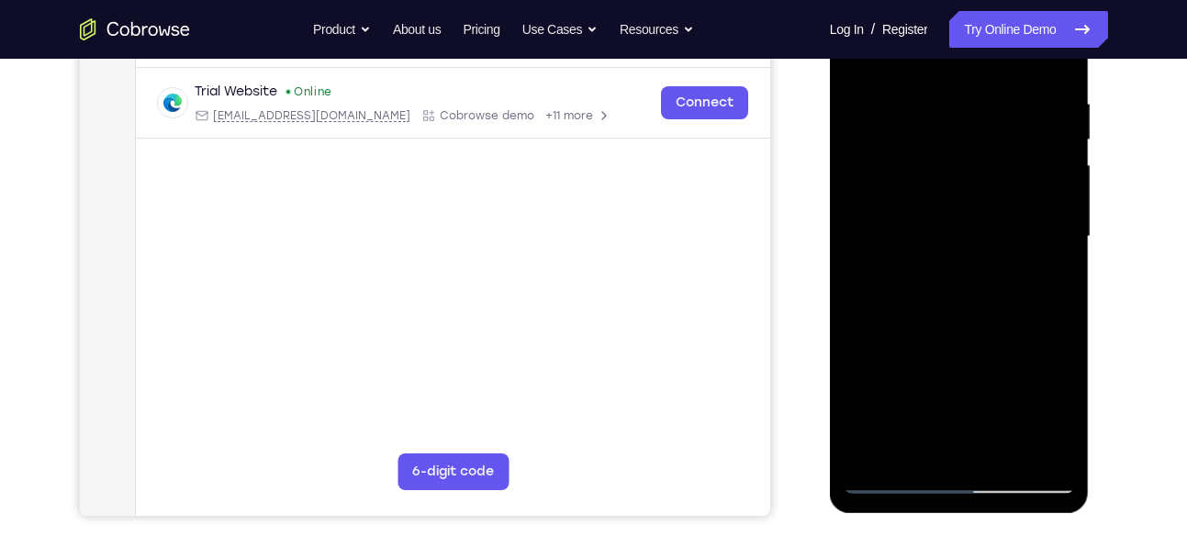
drag, startPoint x: 967, startPoint y: 295, endPoint x: 980, endPoint y: 56, distance: 239.1
click at [980, 56] on div at bounding box center [959, 237] width 231 height 514
drag, startPoint x: 960, startPoint y: 354, endPoint x: 962, endPoint y: 69, distance: 285.5
click at [962, 69] on div at bounding box center [959, 237] width 231 height 514
drag, startPoint x: 975, startPoint y: 339, endPoint x: 969, endPoint y: 116, distance: 223.1
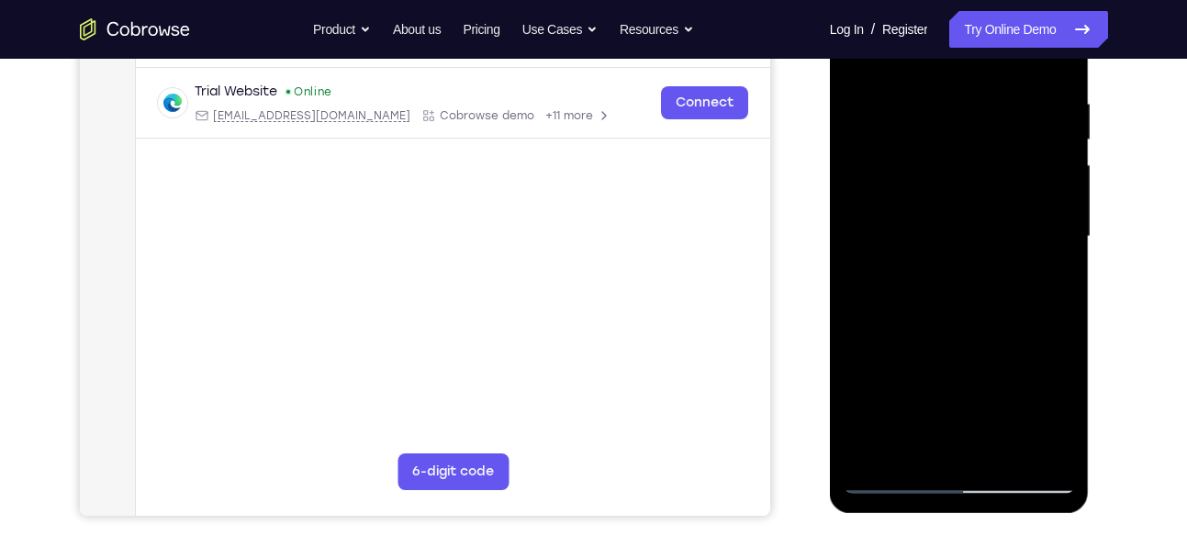
click at [969, 116] on div at bounding box center [959, 237] width 231 height 514
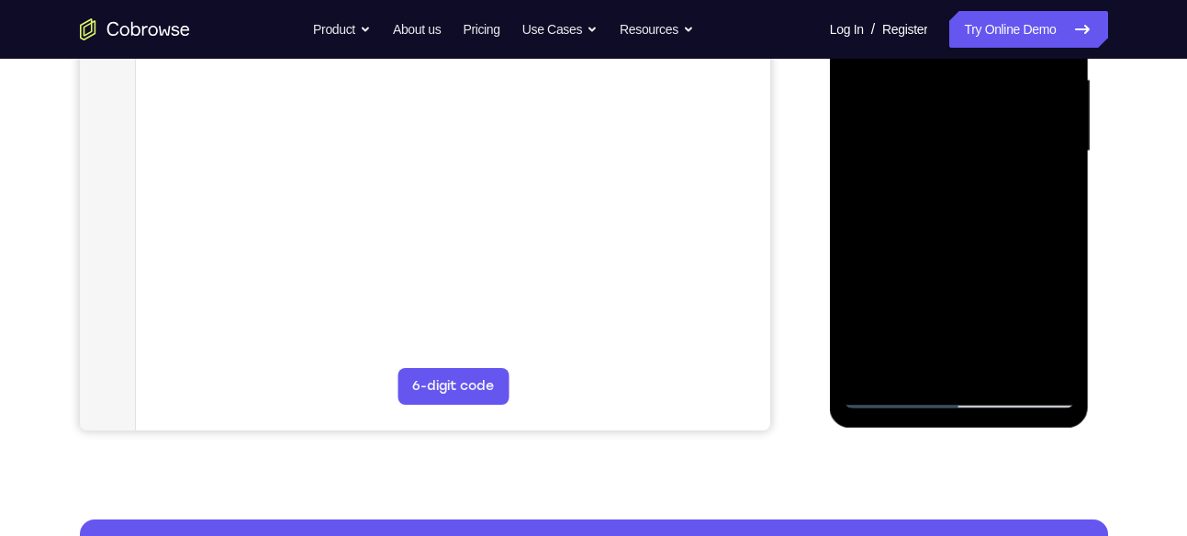
scroll to position [420, 0]
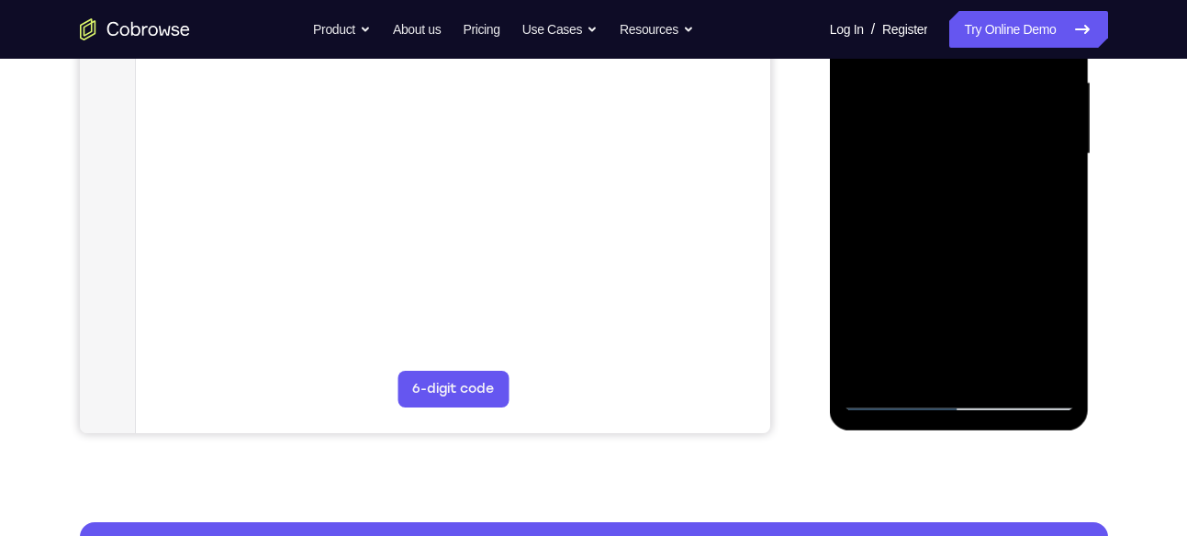
drag, startPoint x: 966, startPoint y: 316, endPoint x: 1007, endPoint y: 78, distance: 241.3
click at [1007, 78] on div at bounding box center [959, 154] width 231 height 514
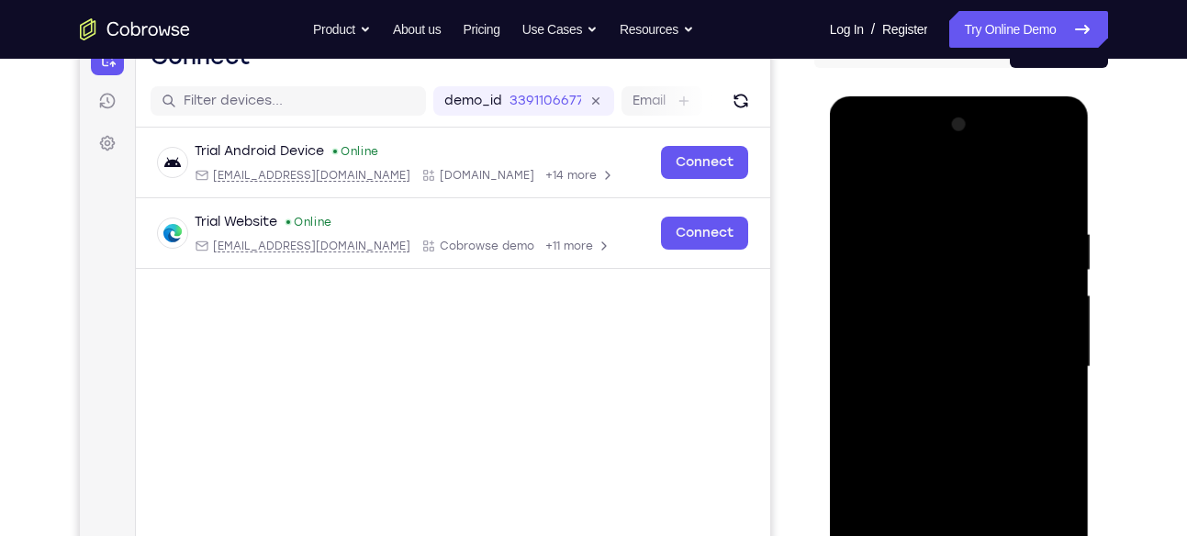
scroll to position [207, 0]
click at [1036, 144] on div at bounding box center [959, 368] width 231 height 514
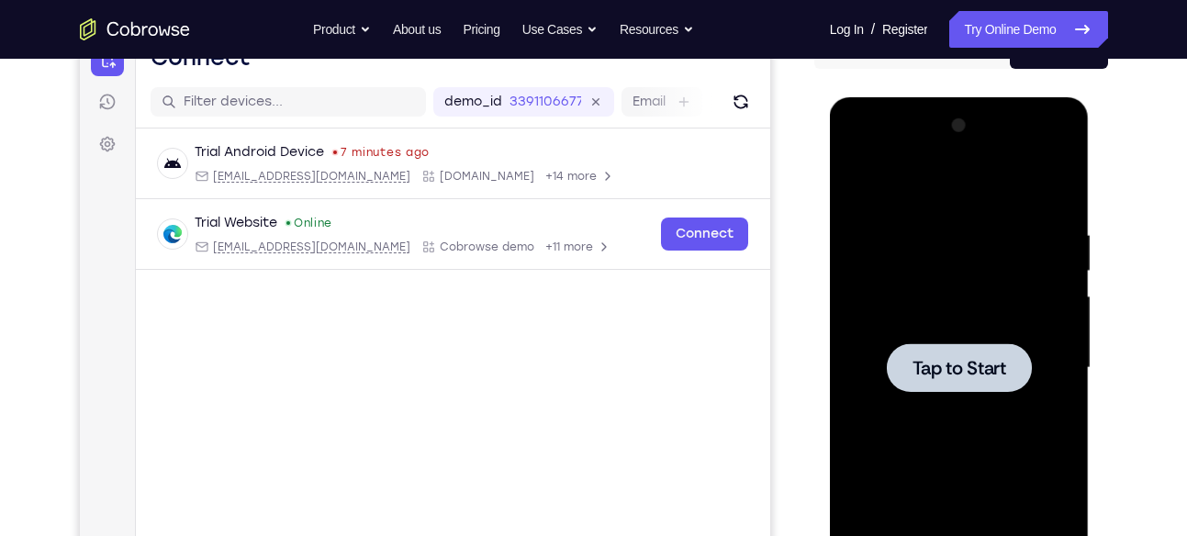
click at [984, 397] on div at bounding box center [959, 368] width 231 height 514
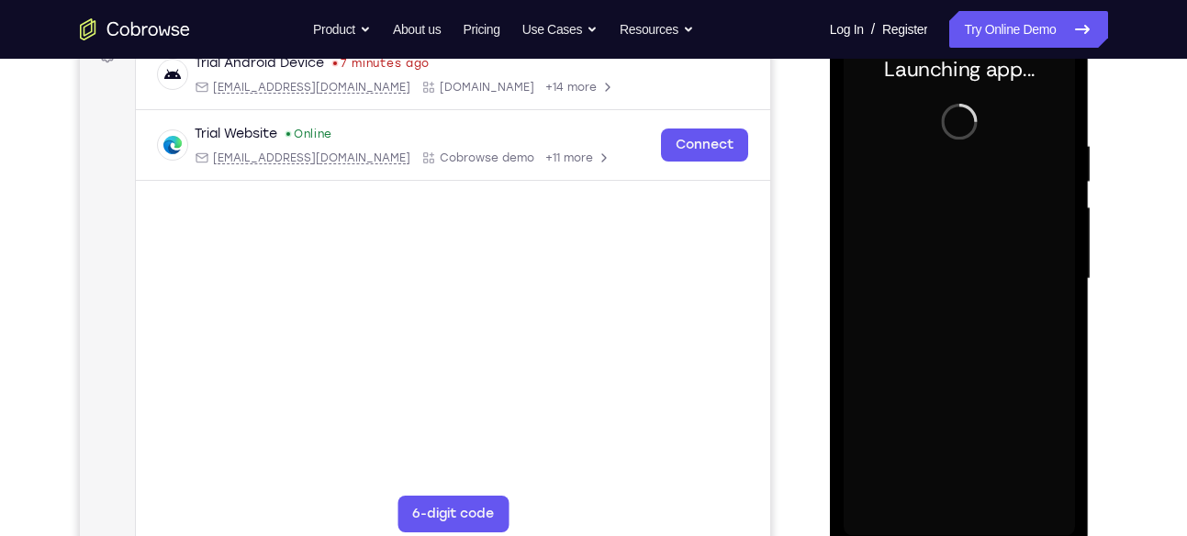
scroll to position [291, 0]
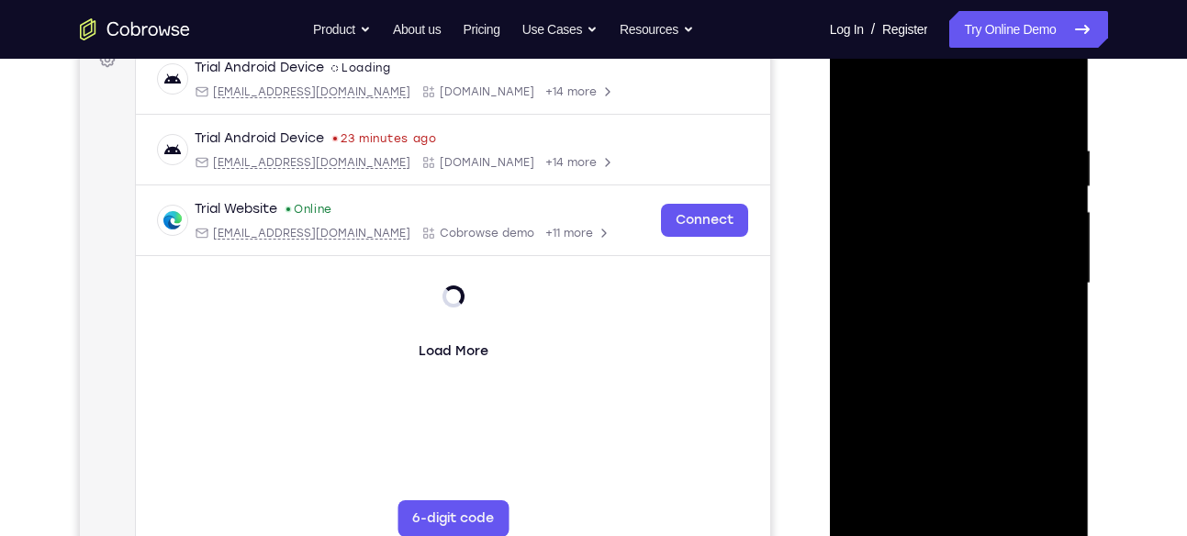
click at [976, 522] on div at bounding box center [959, 284] width 231 height 514
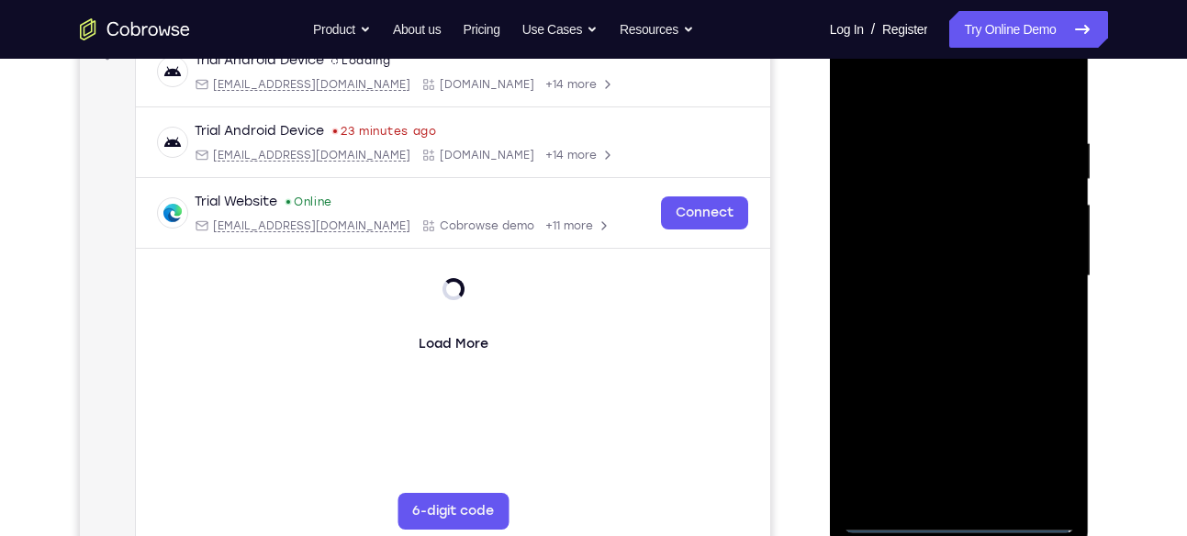
scroll to position [300, 0]
click at [961, 516] on div at bounding box center [959, 274] width 231 height 514
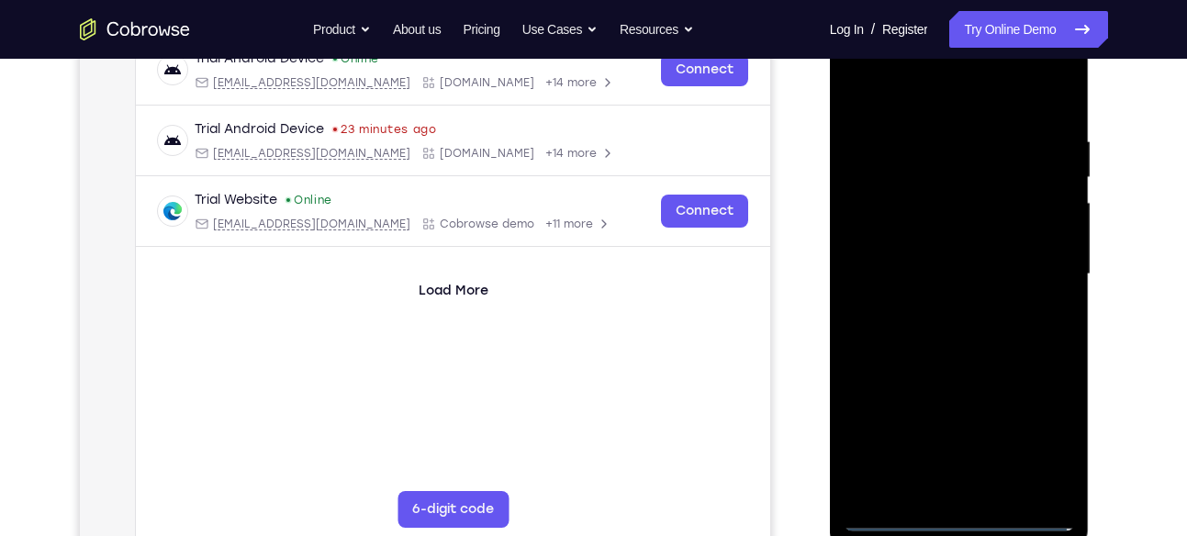
click at [1027, 452] on div at bounding box center [959, 274] width 231 height 514
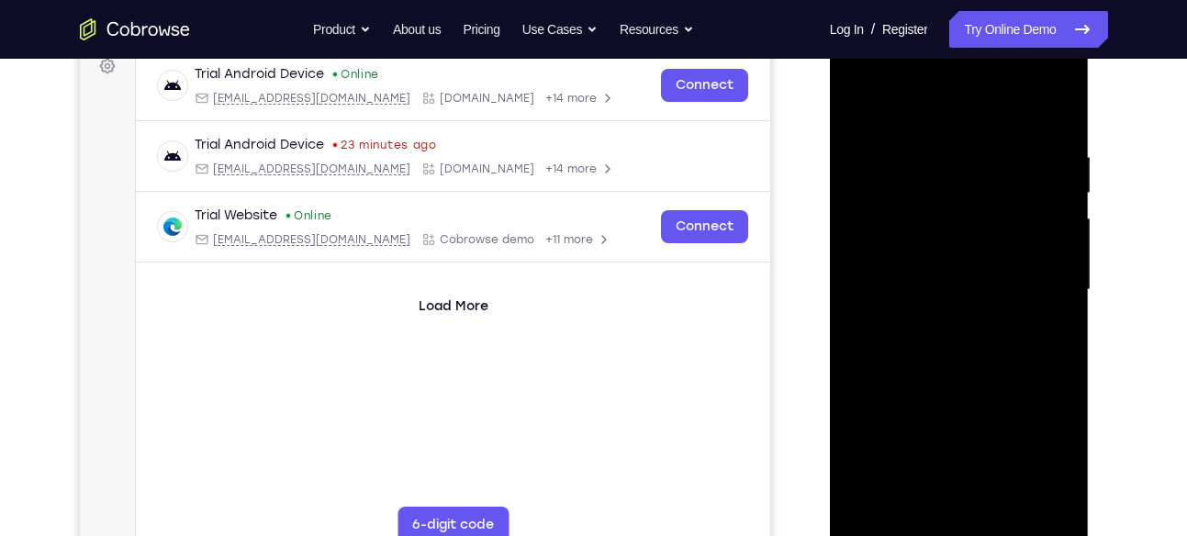
scroll to position [284, 0]
click at [945, 115] on div at bounding box center [959, 291] width 231 height 514
click at [886, 239] on div at bounding box center [959, 291] width 231 height 514
click at [864, 291] on div at bounding box center [959, 291] width 231 height 514
click at [903, 263] on div at bounding box center [959, 291] width 231 height 514
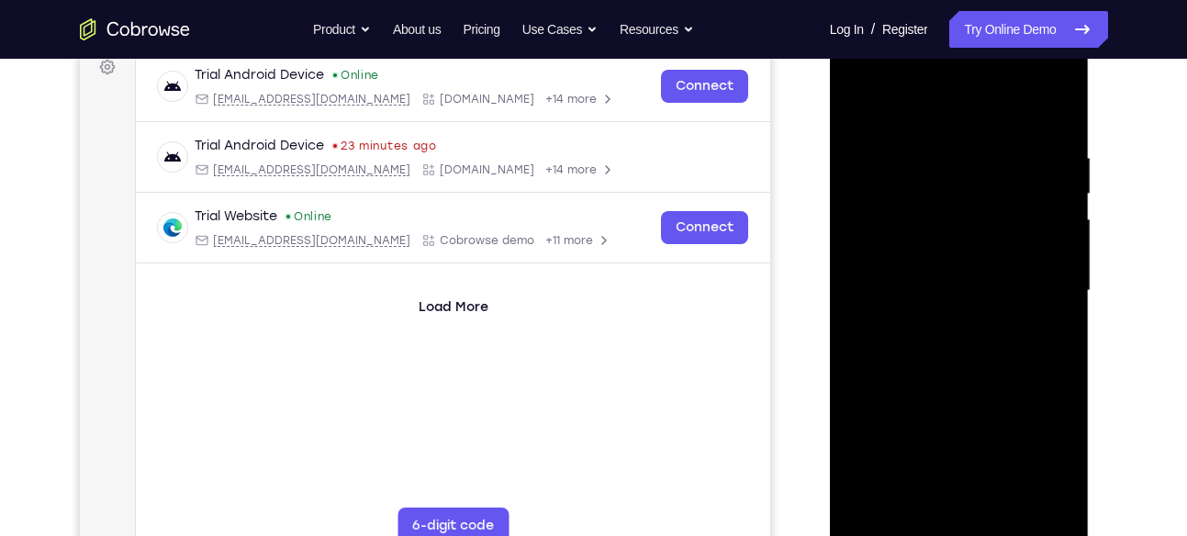
click at [903, 305] on div at bounding box center [959, 291] width 231 height 514
click at [1043, 112] on div at bounding box center [959, 291] width 231 height 514
click at [1040, 74] on div at bounding box center [959, 291] width 231 height 514
click at [908, 101] on div at bounding box center [959, 291] width 231 height 514
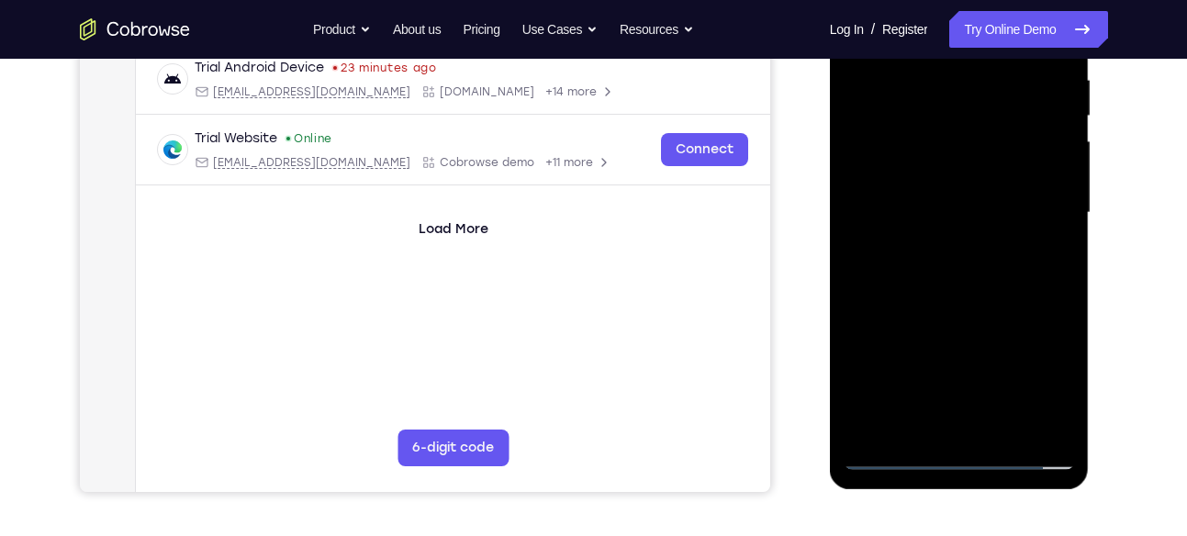
scroll to position [363, 0]
click at [960, 412] on div at bounding box center [959, 212] width 231 height 514
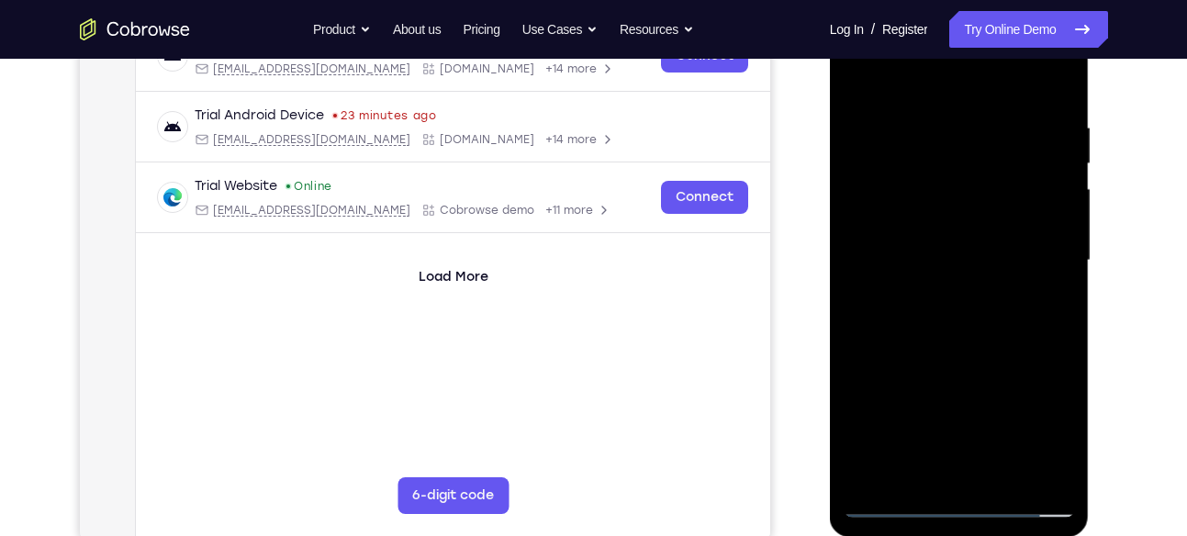
scroll to position [313, 0]
click at [953, 472] on div at bounding box center [959, 262] width 231 height 514
drag, startPoint x: 979, startPoint y: 496, endPoint x: 986, endPoint y: 462, distance: 34.6
click at [986, 462] on div at bounding box center [959, 262] width 231 height 514
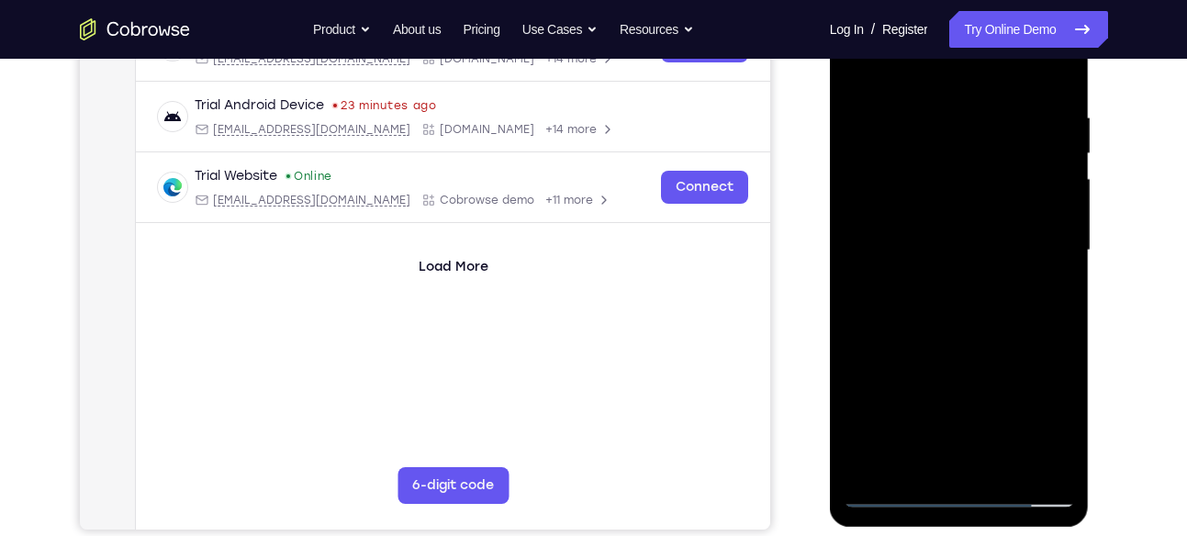
scroll to position [325, 0]
drag, startPoint x: 970, startPoint y: 340, endPoint x: 960, endPoint y: 202, distance: 138.1
click at [960, 202] on div at bounding box center [959, 250] width 231 height 514
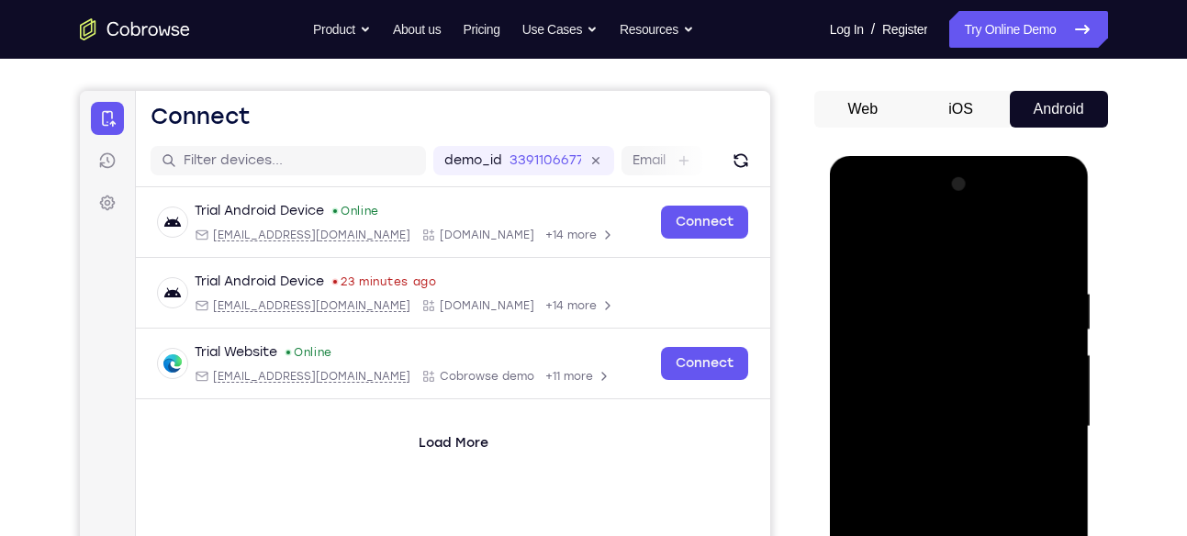
scroll to position [144, 0]
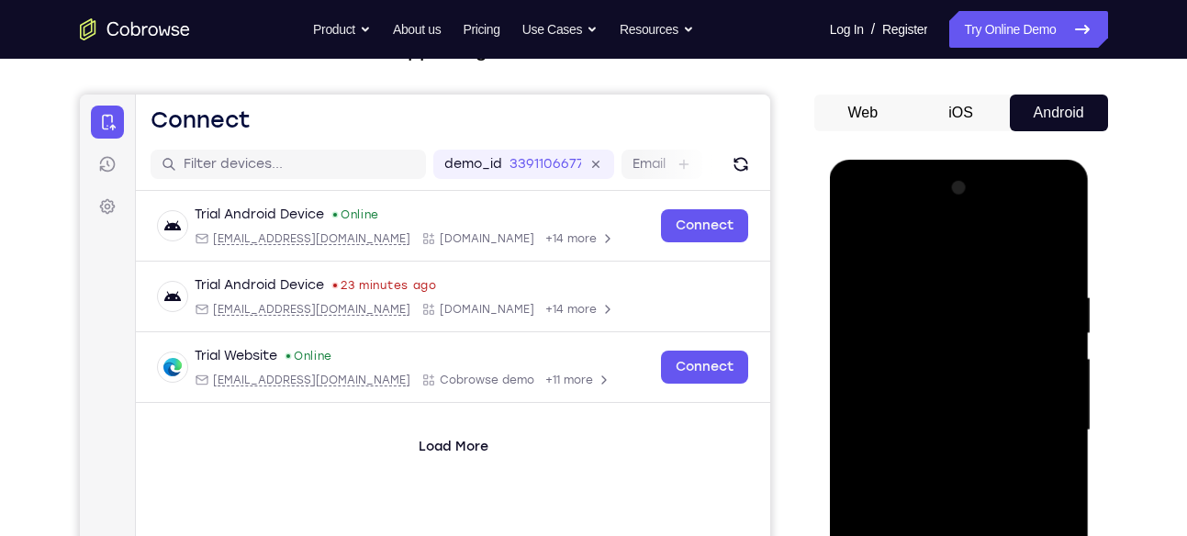
drag, startPoint x: 974, startPoint y: 330, endPoint x: 1011, endPoint y: 545, distance: 218.8
click at [1011, 535] on div at bounding box center [959, 430] width 231 height 514
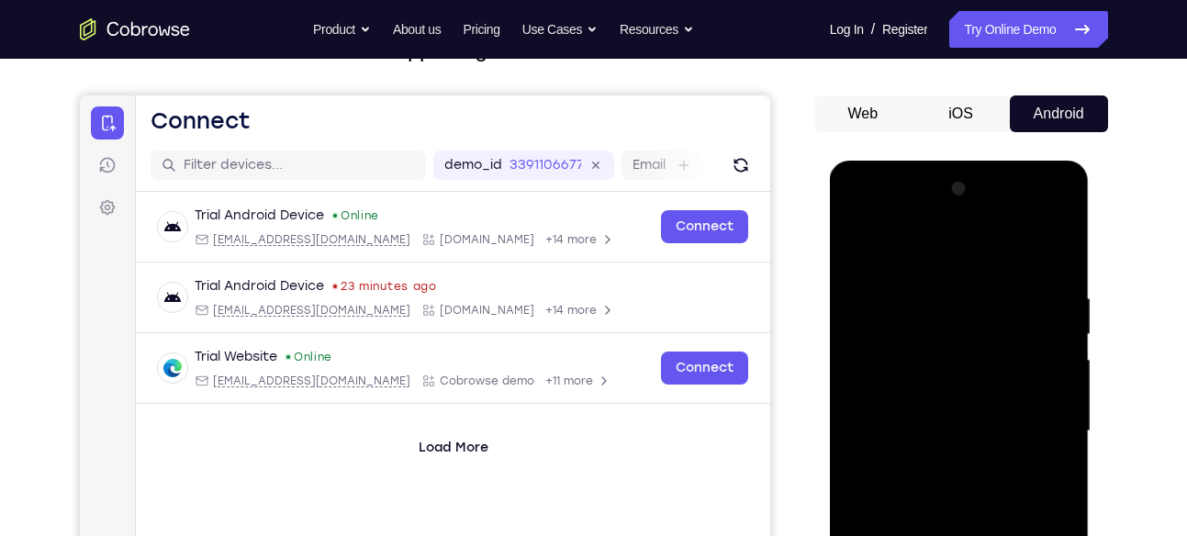
drag, startPoint x: 903, startPoint y: 339, endPoint x: 933, endPoint y: 478, distance: 142.6
click at [933, 478] on div at bounding box center [959, 431] width 231 height 514
click at [931, 339] on div at bounding box center [959, 431] width 231 height 514
